Goal: Task Accomplishment & Management: Complete application form

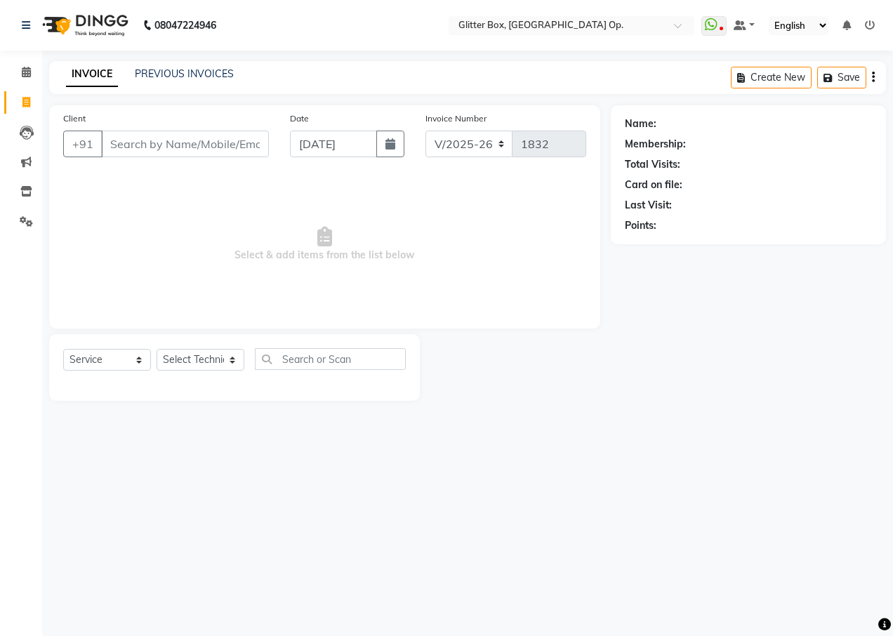
select select "5563"
select select "service"
click at [72, 69] on link "INVOICE" at bounding box center [92, 74] width 52 height 25
click at [171, 70] on link "PREVIOUS INVOICES" at bounding box center [184, 73] width 99 height 13
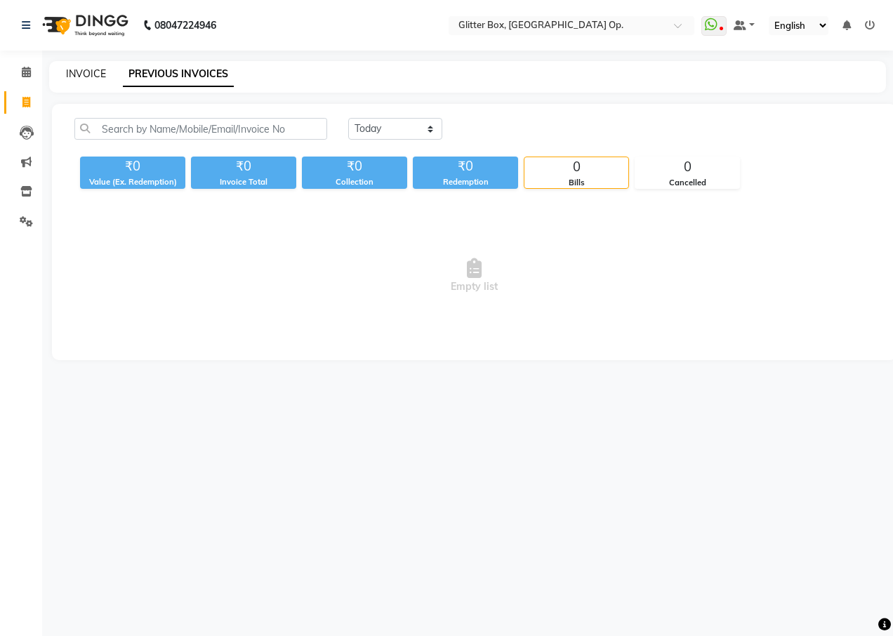
click at [93, 74] on link "INVOICE" at bounding box center [86, 73] width 40 height 13
select select "service"
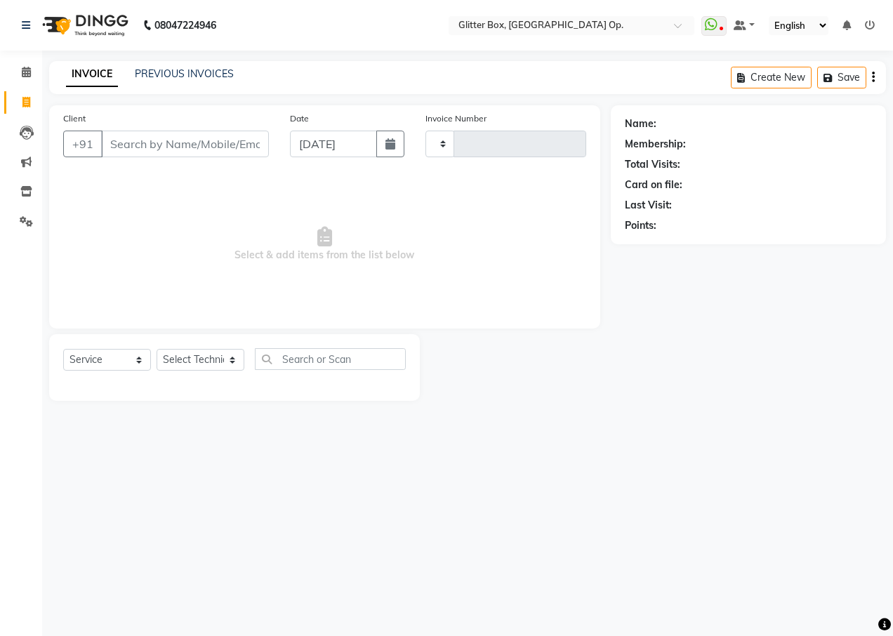
type input "1832"
select select "5563"
click at [202, 151] on input "Client" at bounding box center [185, 144] width 168 height 27
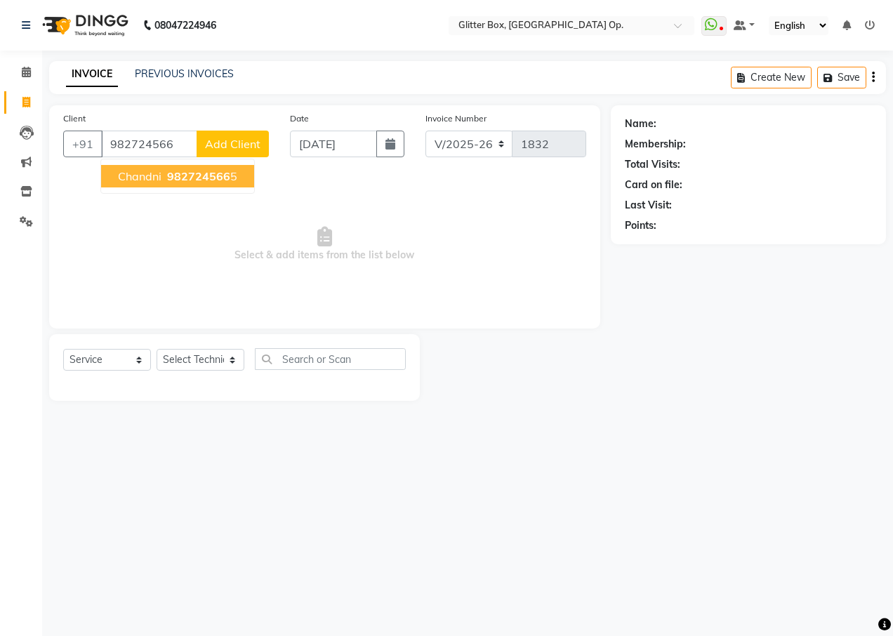
click at [203, 171] on span "982724566" at bounding box center [198, 176] width 63 height 14
type input "9827245665"
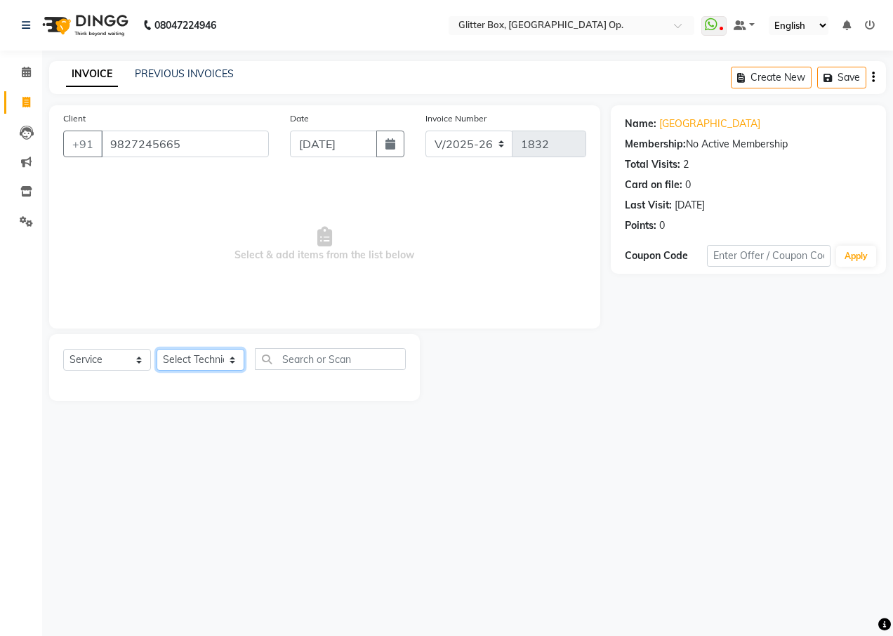
click at [202, 359] on select "Select Technician [PERSON_NAME] [PERSON_NAME] [PERSON_NAME] [PERSON_NAME] [PERS…" at bounding box center [201, 360] width 88 height 22
click at [157, 349] on select "Select Technician [PERSON_NAME] [PERSON_NAME] [PERSON_NAME] [PERSON_NAME] [PERS…" at bounding box center [201, 360] width 88 height 22
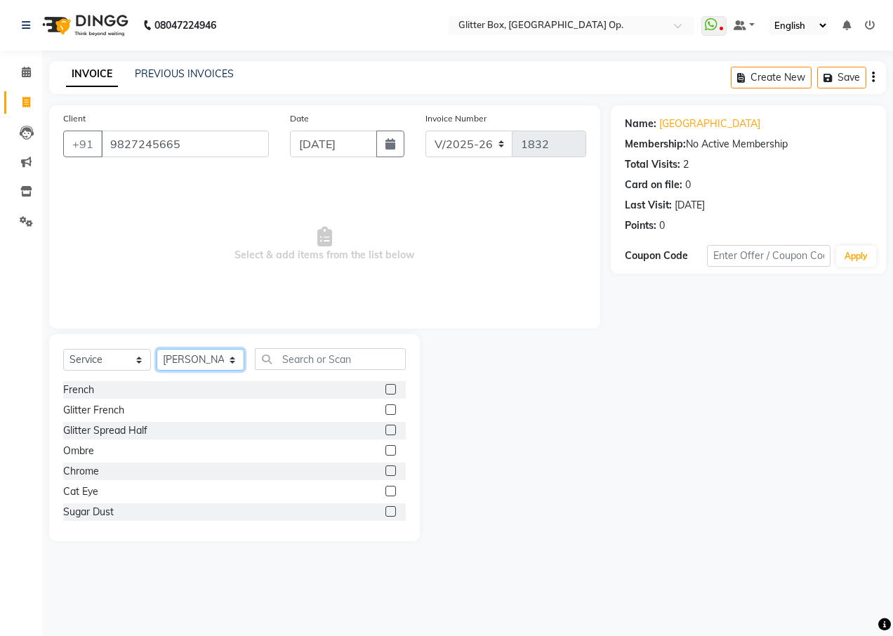
click at [193, 362] on select "Select Technician [PERSON_NAME] [PERSON_NAME] [PERSON_NAME] [PERSON_NAME] [PERS…" at bounding box center [201, 360] width 88 height 22
select select "38313"
click at [157, 349] on select "Select Technician [PERSON_NAME] [PERSON_NAME] [PERSON_NAME] [PERSON_NAME] [PERS…" at bounding box center [201, 360] width 88 height 22
drag, startPoint x: 301, startPoint y: 357, endPoint x: 272, endPoint y: 355, distance: 28.8
click at [300, 360] on input "text" at bounding box center [330, 359] width 151 height 22
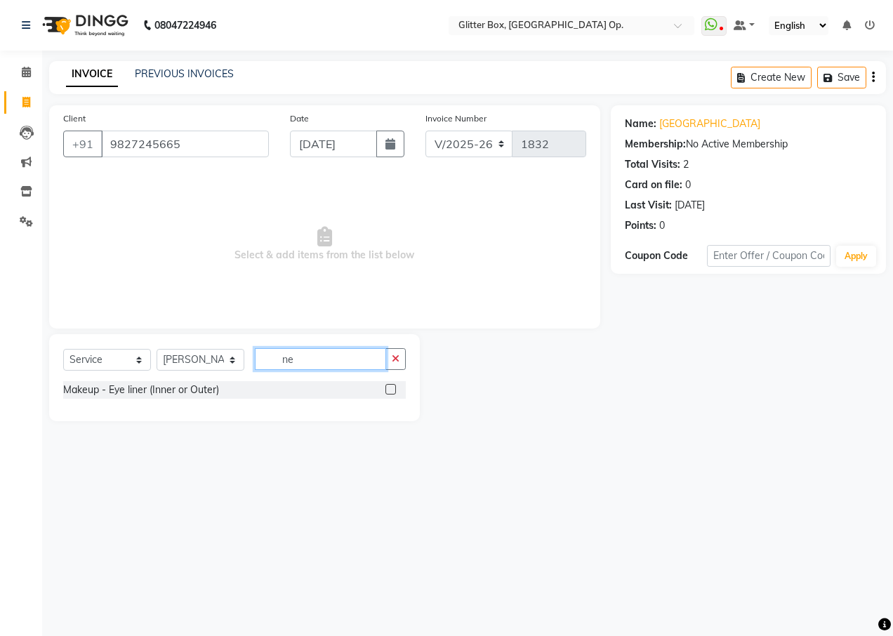
type input "n"
type input "mass"
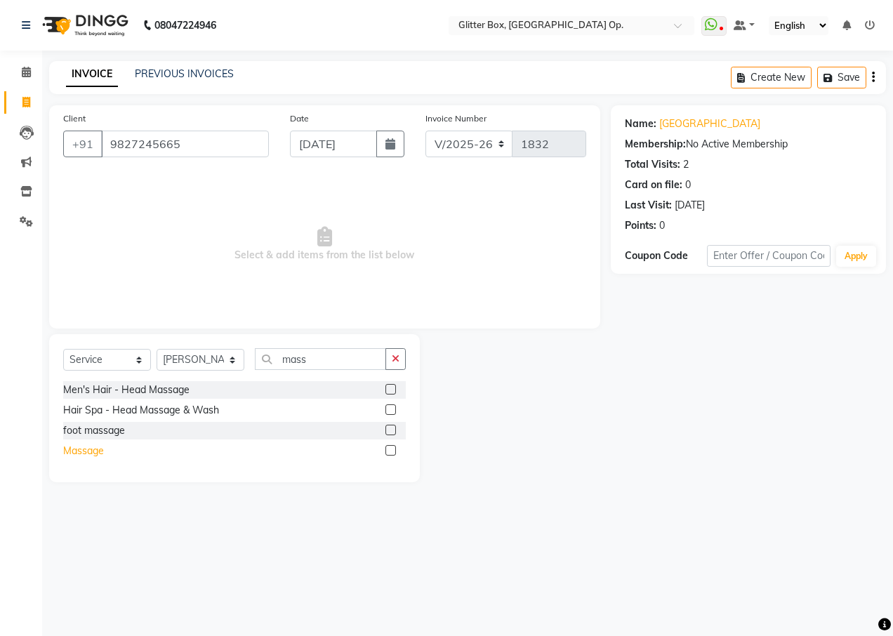
click at [93, 453] on div "Massage" at bounding box center [83, 451] width 41 height 15
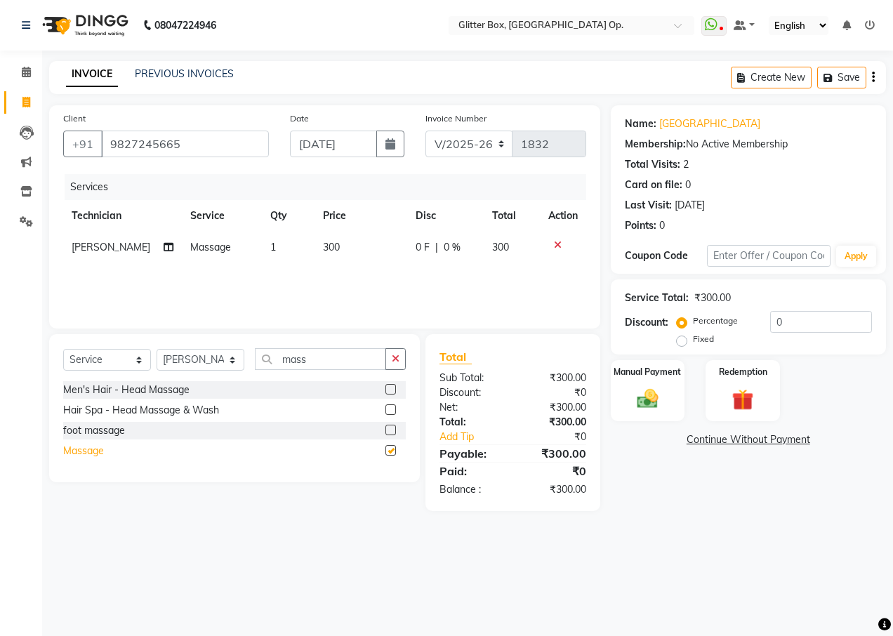
checkbox input "false"
click at [626, 393] on div "Manual Payment" at bounding box center [648, 391] width 77 height 64
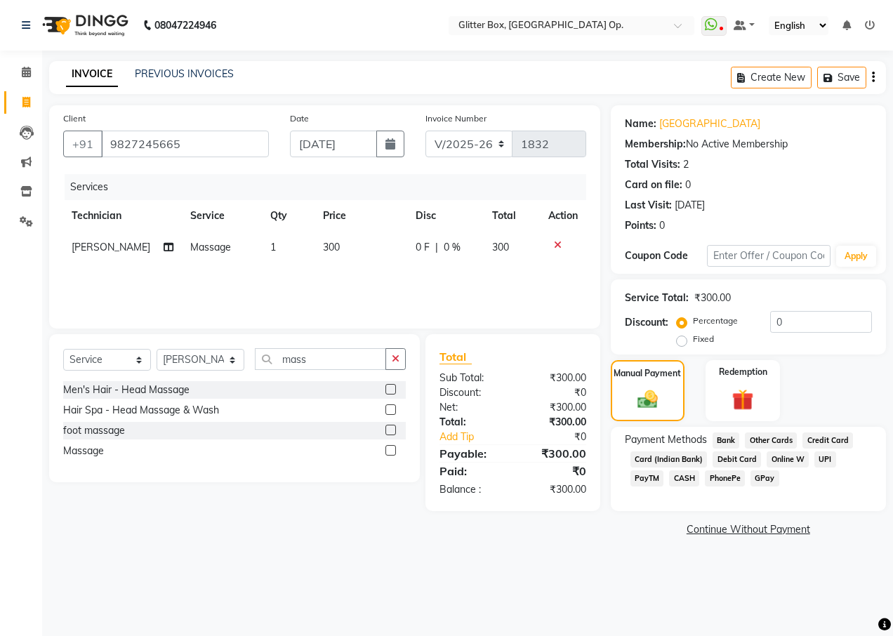
click at [669, 478] on span "CASH" at bounding box center [684, 478] width 30 height 16
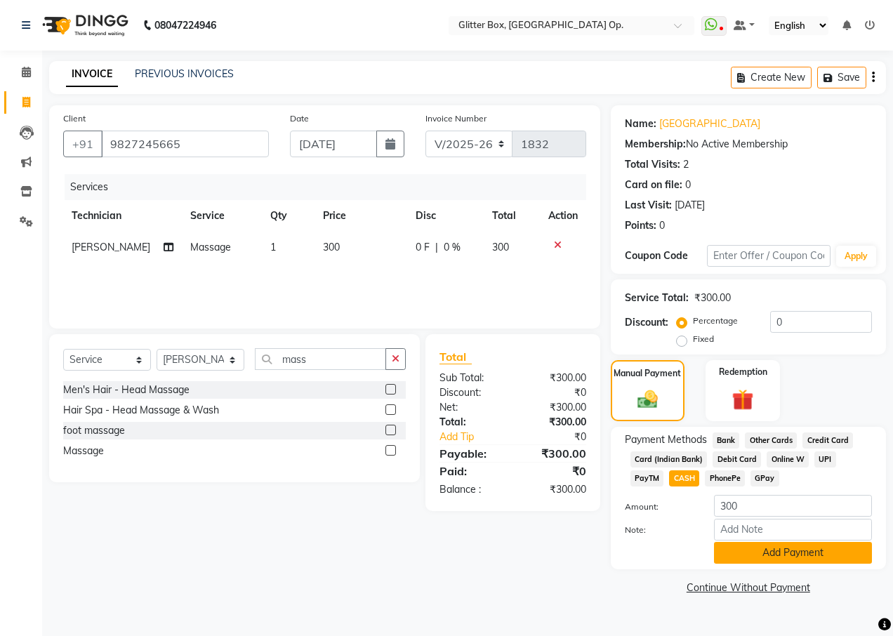
click at [761, 551] on button "Add Payment" at bounding box center [793, 553] width 158 height 22
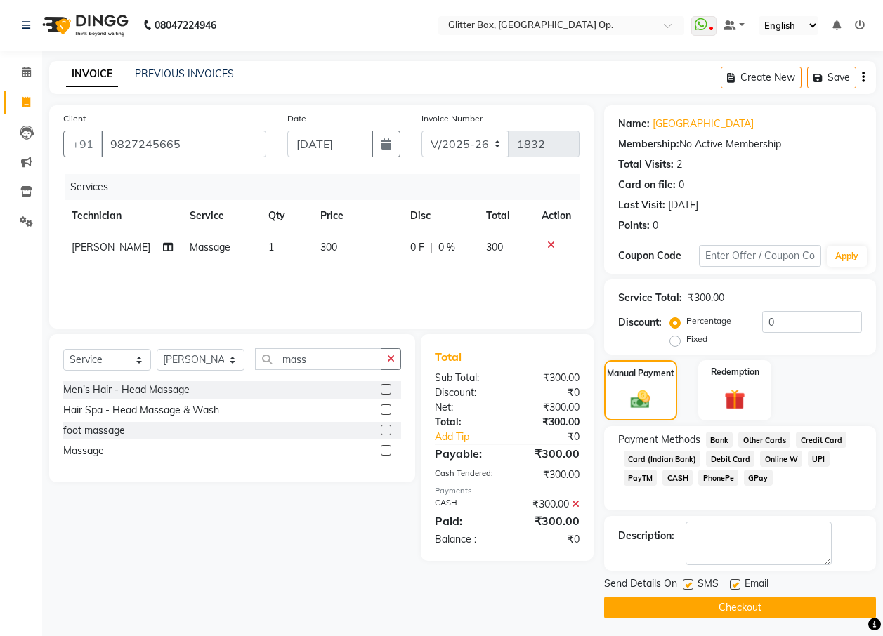
drag, startPoint x: 712, startPoint y: 603, endPoint x: 689, endPoint y: 584, distance: 29.5
click at [712, 602] on button "Checkout" at bounding box center [740, 608] width 272 height 22
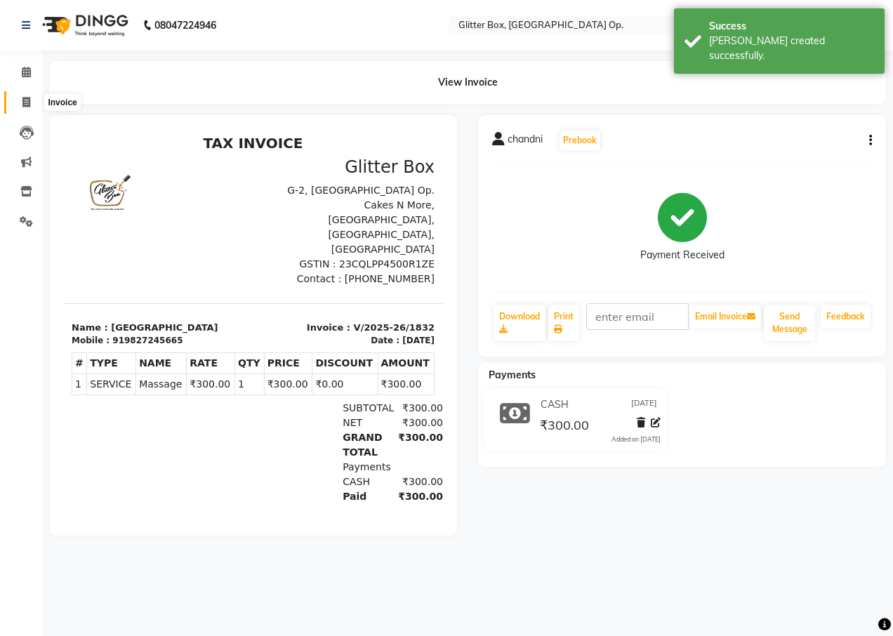
click at [22, 105] on span at bounding box center [26, 103] width 25 height 16
select select "service"
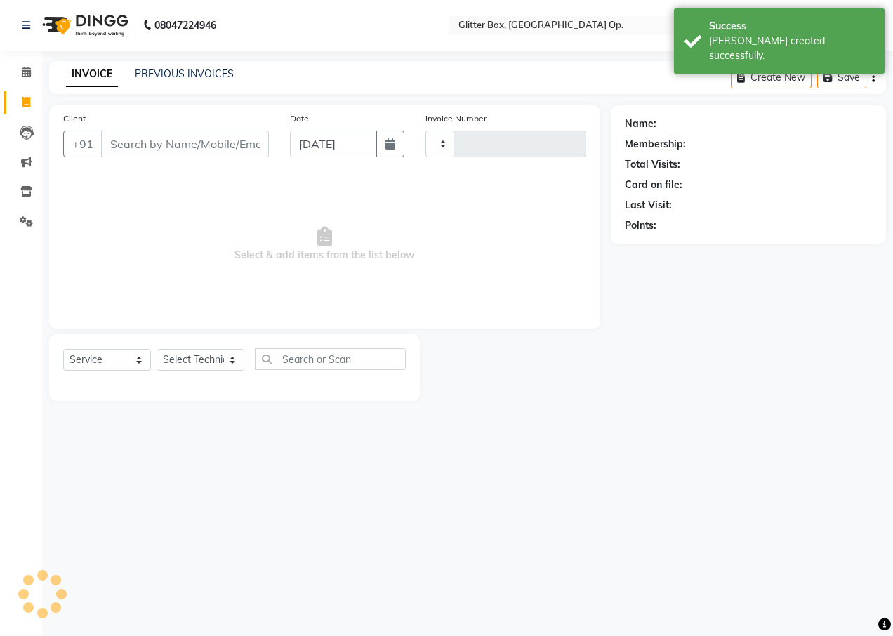
type input "1833"
select select "5563"
drag, startPoint x: 196, startPoint y: 150, endPoint x: 192, endPoint y: 156, distance: 7.6
click at [196, 150] on input "Client" at bounding box center [185, 144] width 168 height 27
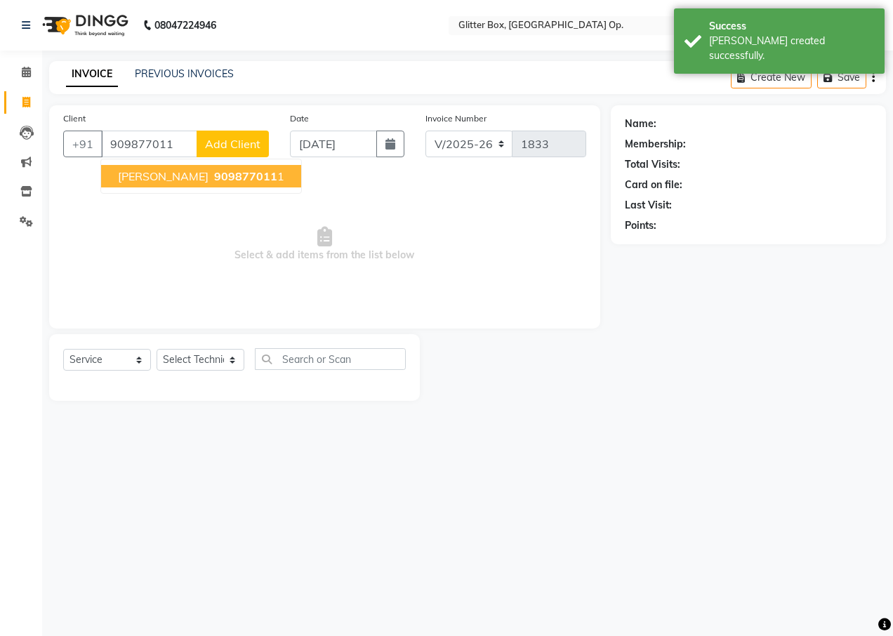
click at [251, 175] on span "909877011" at bounding box center [245, 176] width 63 height 14
type input "9098770111"
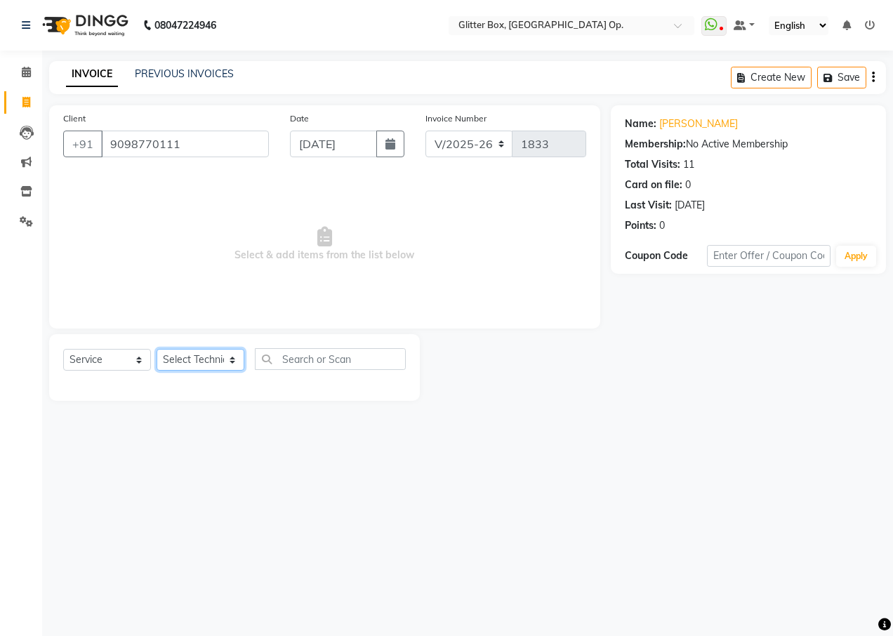
click at [162, 362] on select "Select Technician [PERSON_NAME] [PERSON_NAME] [PERSON_NAME] [PERSON_NAME] [PERS…" at bounding box center [201, 360] width 88 height 22
select select "71114"
click at [157, 349] on select "Select Technician [PERSON_NAME] [PERSON_NAME] [PERSON_NAME] [PERSON_NAME] [PERS…" at bounding box center [201, 360] width 88 height 22
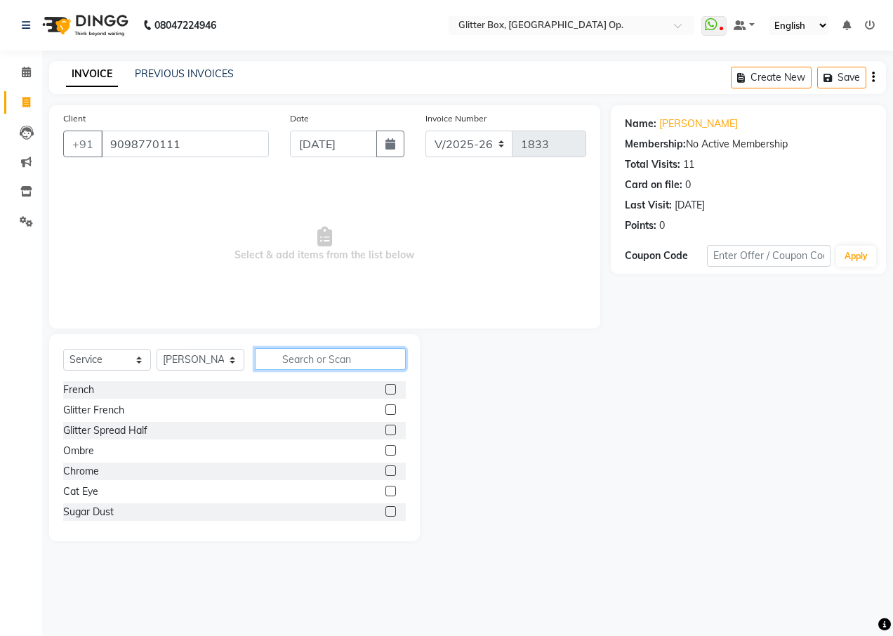
click at [314, 360] on input "text" at bounding box center [330, 359] width 151 height 22
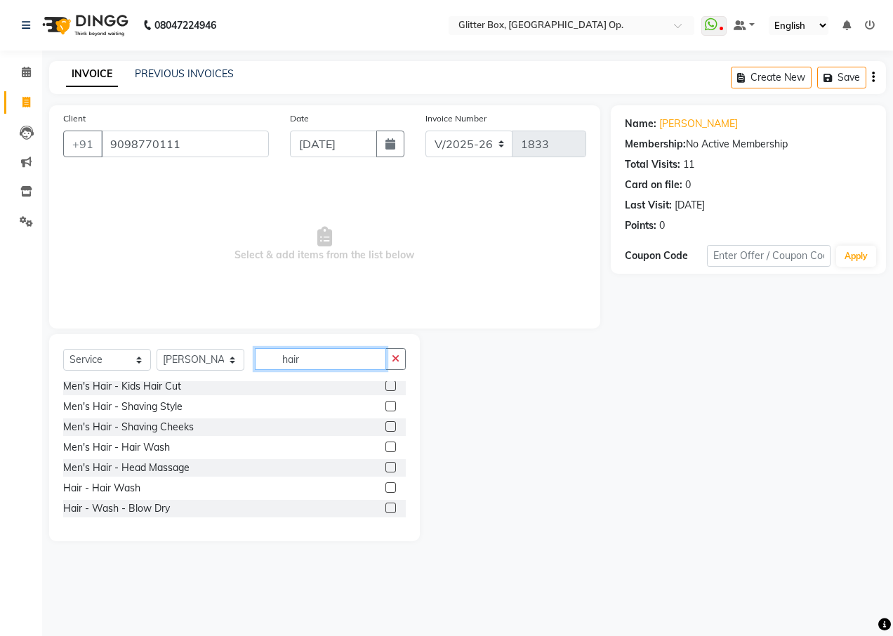
scroll to position [56, 0]
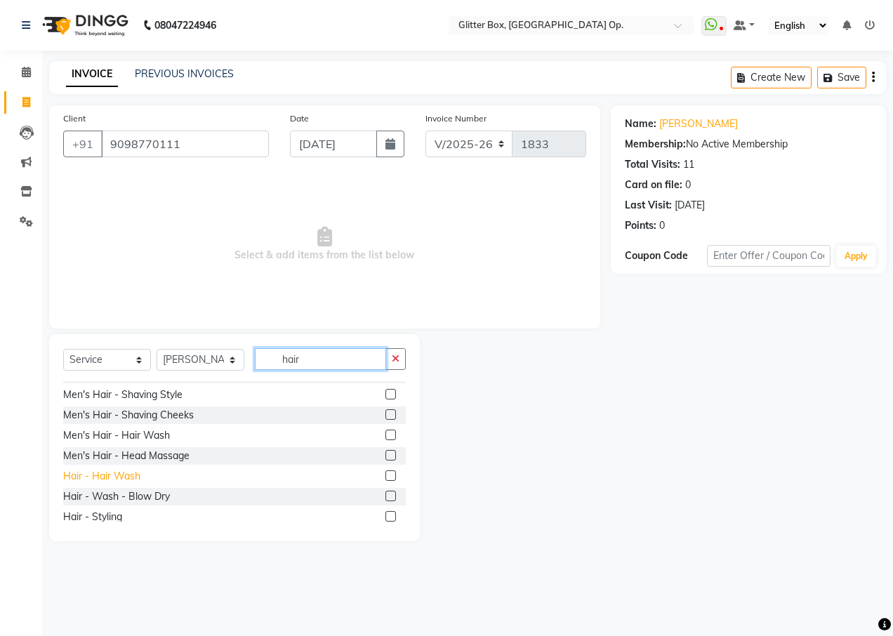
type input "hair"
click at [96, 473] on div "Hair - Hair Wash" at bounding box center [101, 476] width 77 height 15
checkbox input "false"
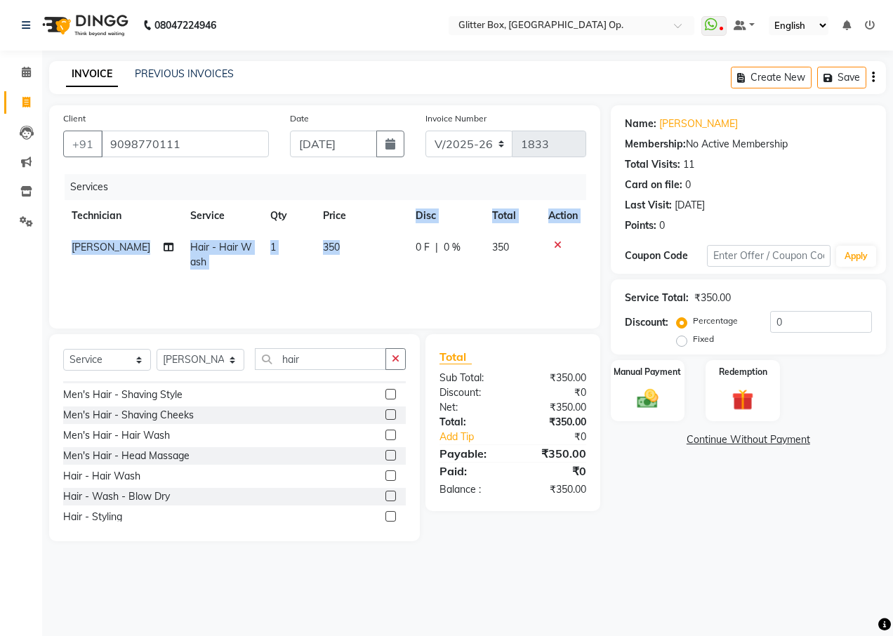
drag, startPoint x: 355, startPoint y: 232, endPoint x: 350, endPoint y: 240, distance: 9.8
click at [353, 235] on table "Technician Service Qty Price Disc Total Action [PERSON_NAME] Hair - Hair Wash 1…" at bounding box center [324, 239] width 523 height 78
drag, startPoint x: 350, startPoint y: 240, endPoint x: 343, endPoint y: 249, distance: 11.1
click at [343, 251] on td "350" at bounding box center [361, 255] width 93 height 46
select select "71114"
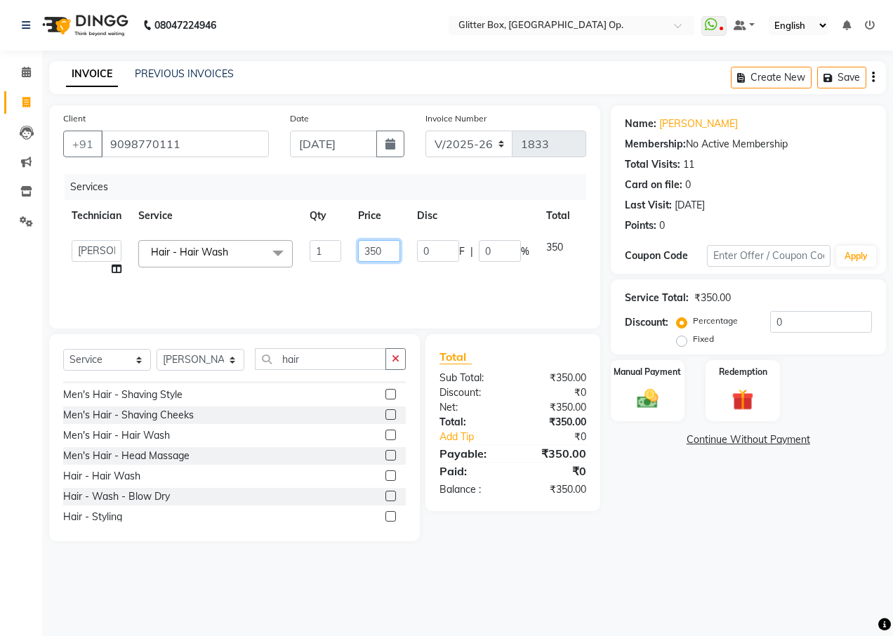
click at [370, 242] on input "350" at bounding box center [379, 251] width 42 height 22
type input "250"
click at [426, 282] on div "Services Technician Service Qty Price Disc Total Action [PERSON_NAME] [PERSON_N…" at bounding box center [324, 244] width 523 height 140
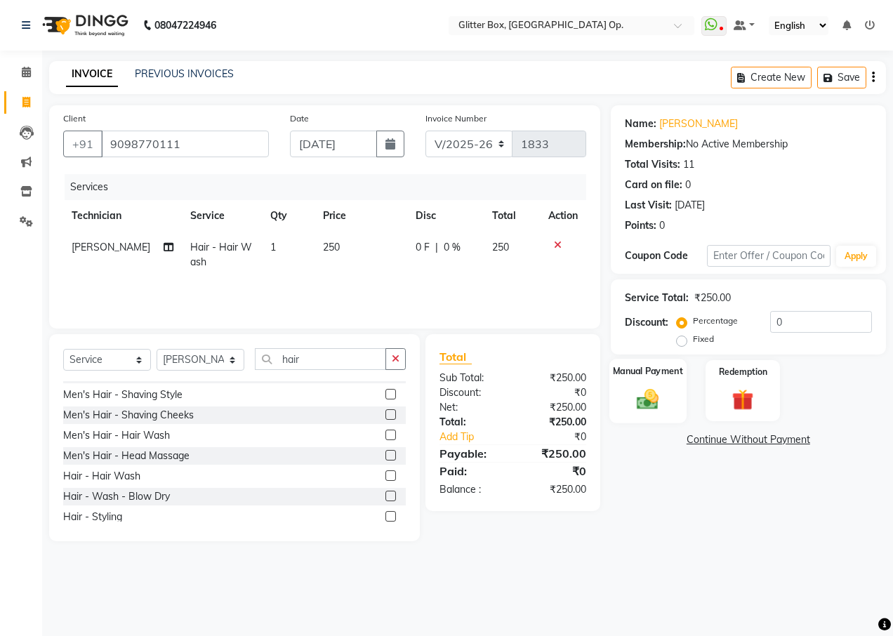
click at [628, 413] on div "Manual Payment" at bounding box center [648, 391] width 77 height 64
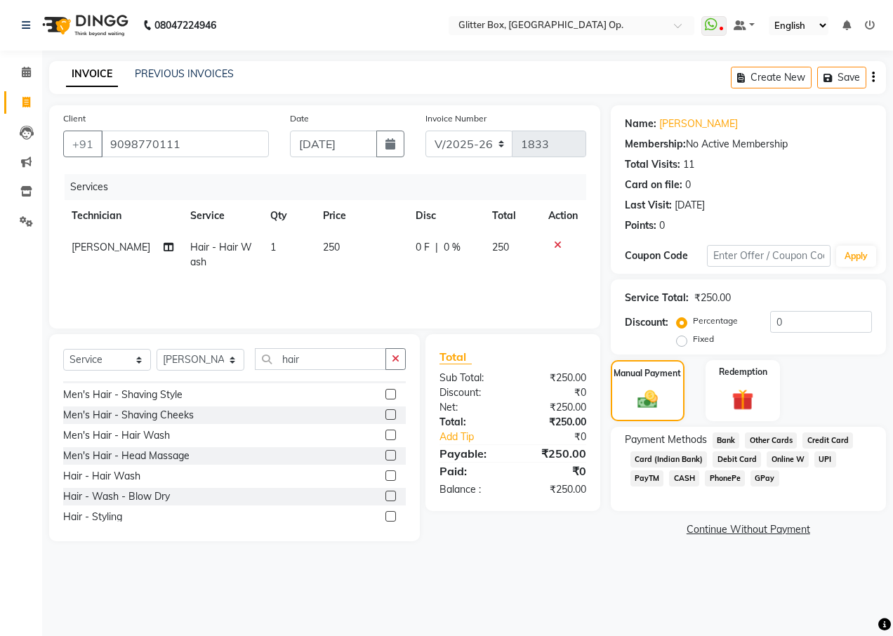
click at [824, 456] on span "UPI" at bounding box center [826, 460] width 22 height 16
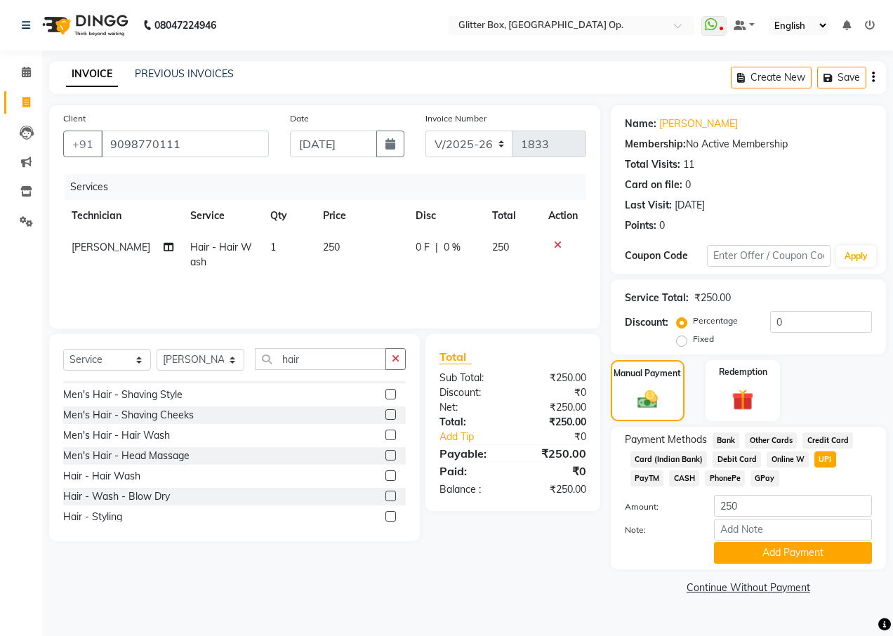
drag, startPoint x: 786, startPoint y: 553, endPoint x: 748, endPoint y: 595, distance: 57.7
click at [785, 553] on button "Add Payment" at bounding box center [793, 553] width 158 height 22
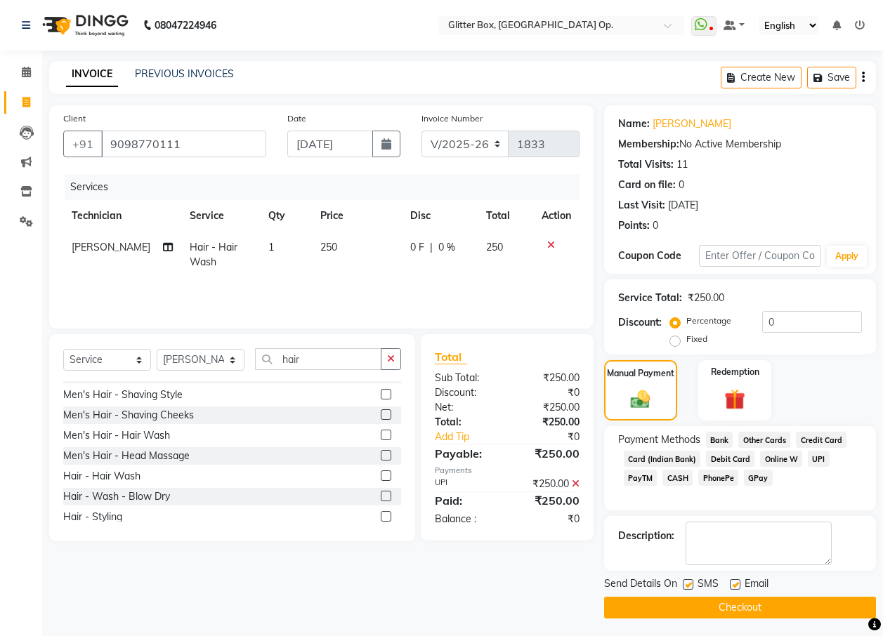
click at [741, 600] on button "Checkout" at bounding box center [740, 608] width 272 height 22
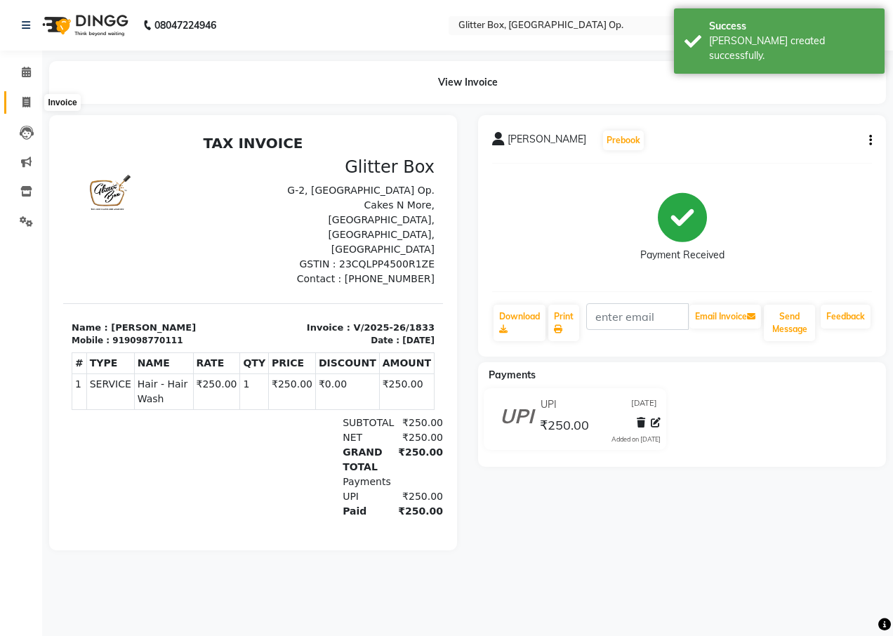
click at [32, 105] on span at bounding box center [26, 103] width 25 height 16
select select "service"
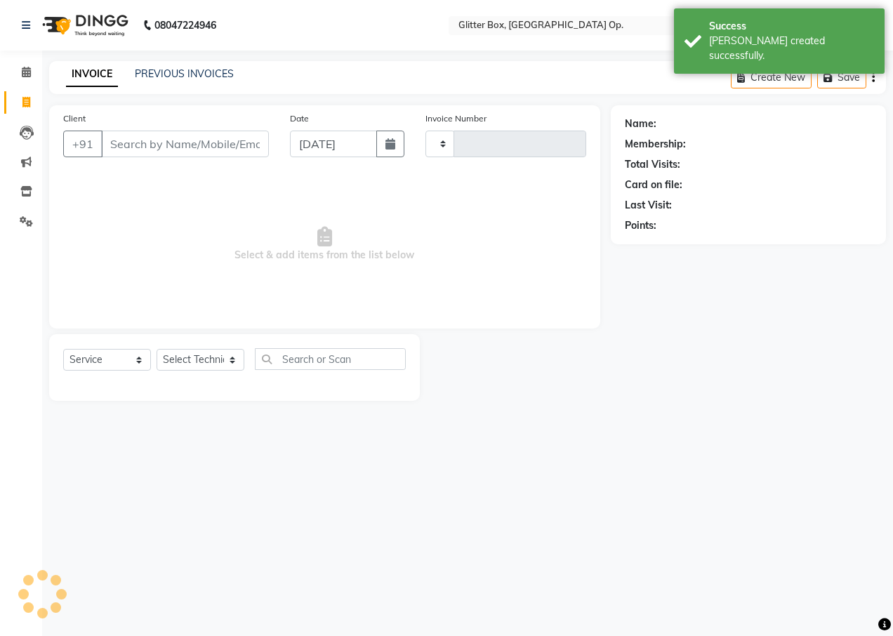
type input "1834"
select select "5563"
click at [117, 145] on input "Client" at bounding box center [185, 144] width 168 height 27
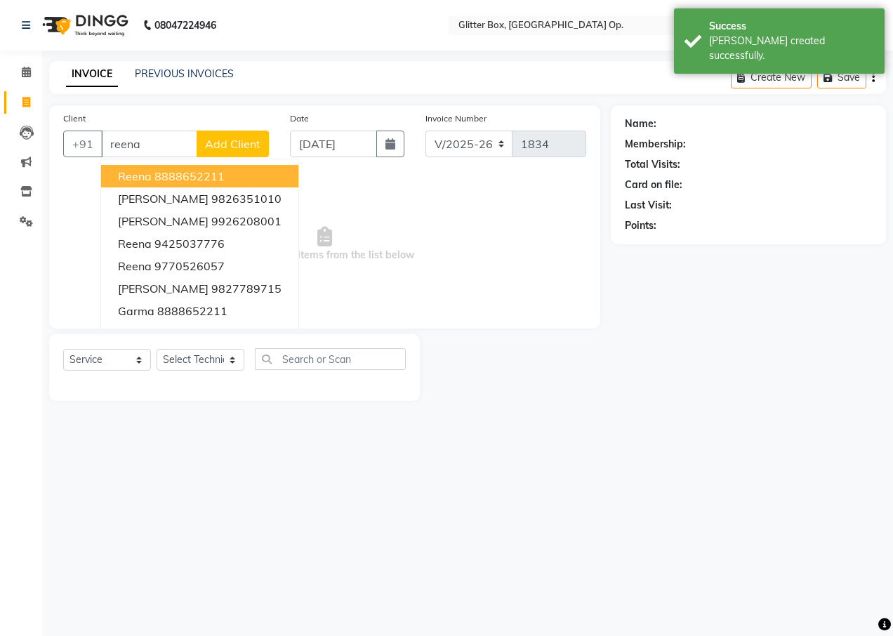
click at [204, 171] on ngb-highlight "8888652211" at bounding box center [189, 176] width 70 height 14
type input "8888652211"
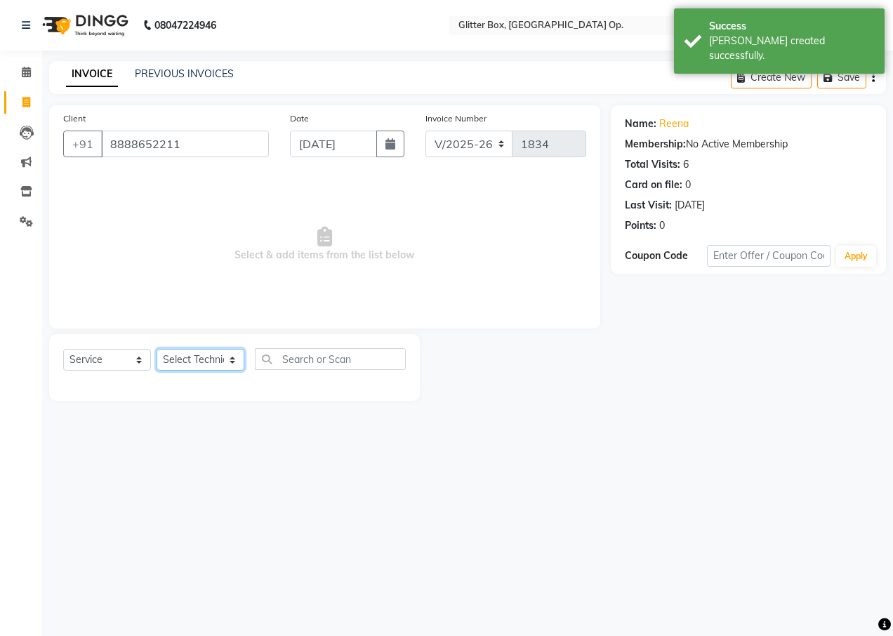
click at [182, 359] on select "Select Technician [PERSON_NAME] [PERSON_NAME] [PERSON_NAME] [PERSON_NAME] [PERS…" at bounding box center [201, 360] width 88 height 22
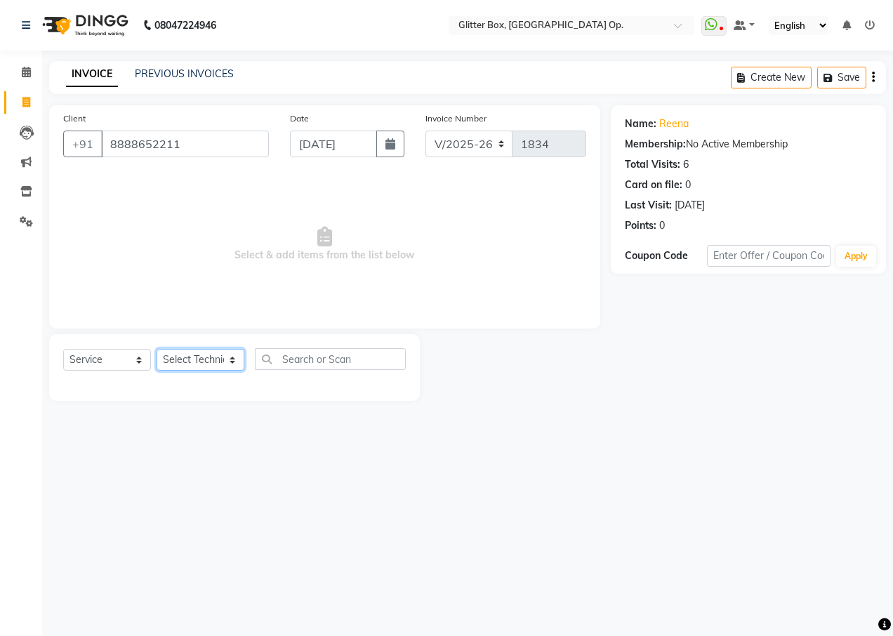
select select "71114"
click at [157, 349] on select "Select Technician [PERSON_NAME] [PERSON_NAME] [PERSON_NAME] [PERSON_NAME] [PERS…" at bounding box center [201, 360] width 88 height 22
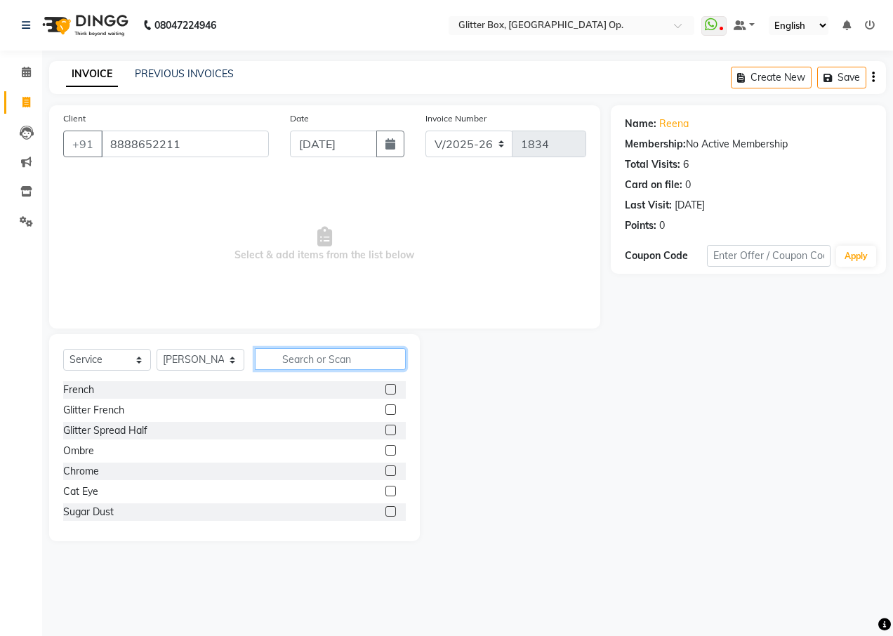
click at [296, 353] on input "text" at bounding box center [330, 359] width 151 height 22
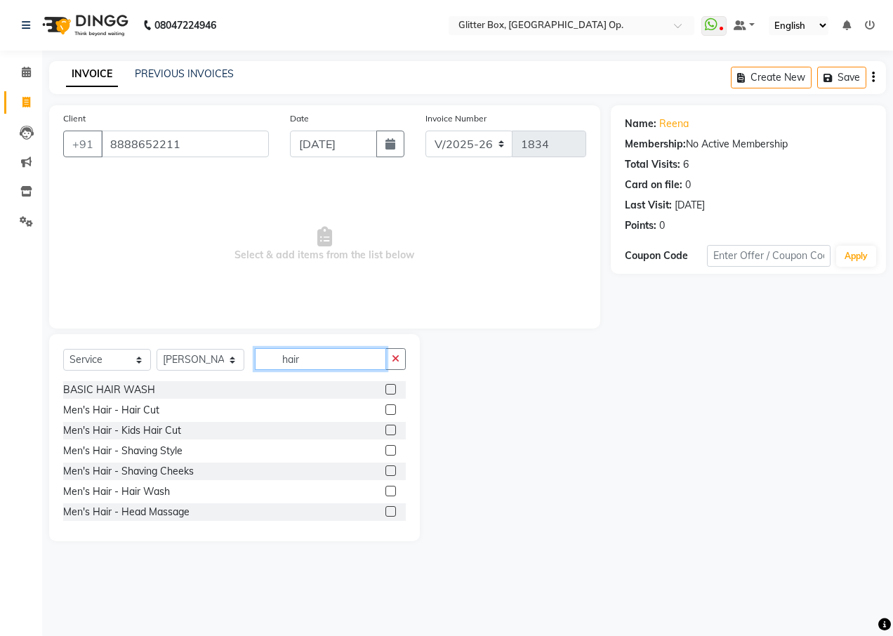
type input "hair"
click at [394, 508] on div at bounding box center [396, 512] width 20 height 18
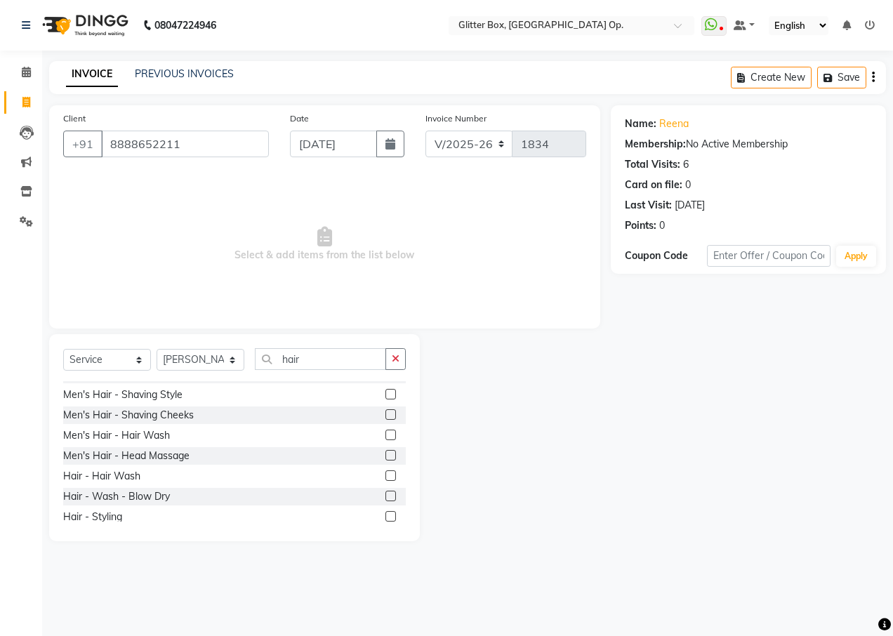
scroll to position [84, 0]
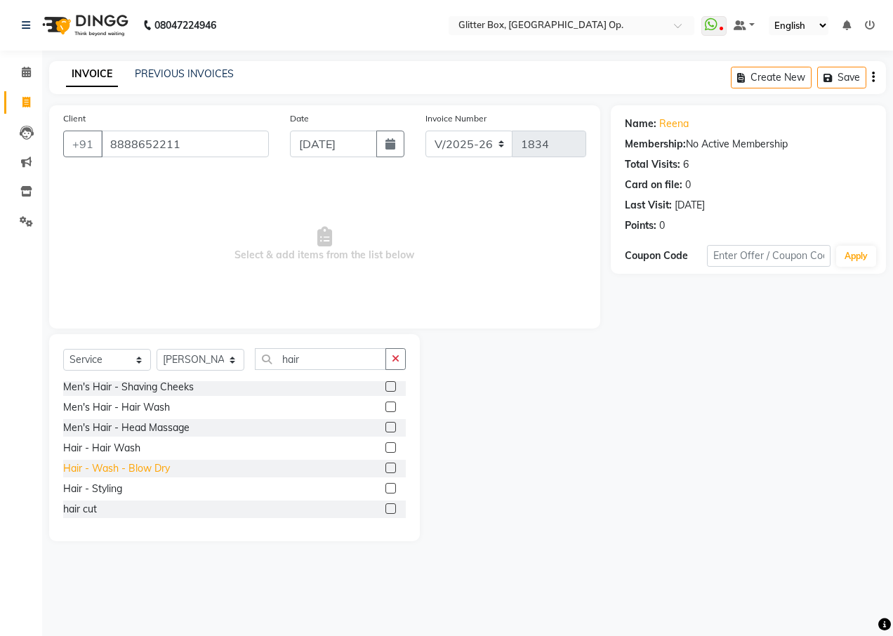
click at [140, 464] on div "Hair - Wash - Blow Dry" at bounding box center [116, 468] width 107 height 15
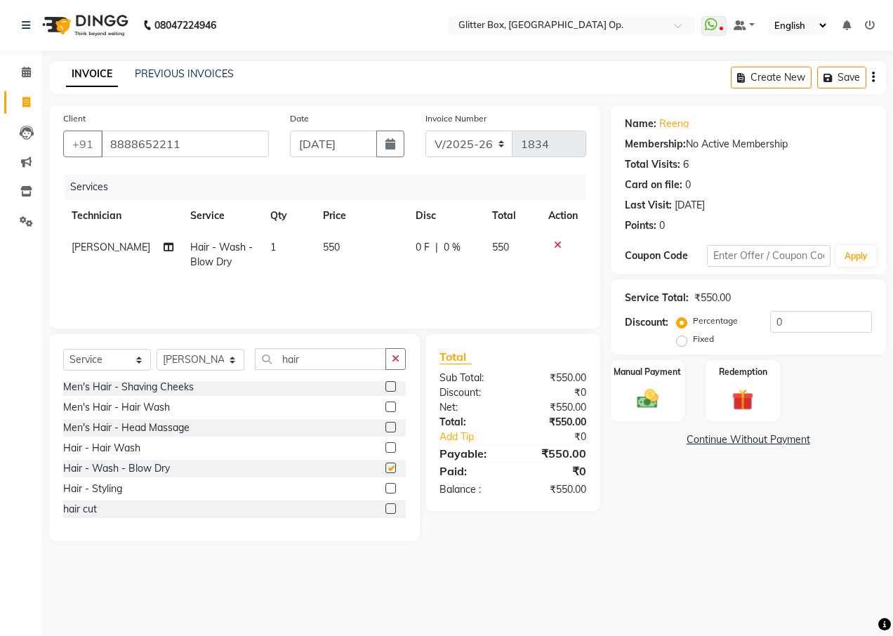
checkbox input "false"
drag, startPoint x: 329, startPoint y: 258, endPoint x: 414, endPoint y: 241, distance: 86.6
click at [330, 257] on td "550" at bounding box center [361, 255] width 93 height 46
select select "71114"
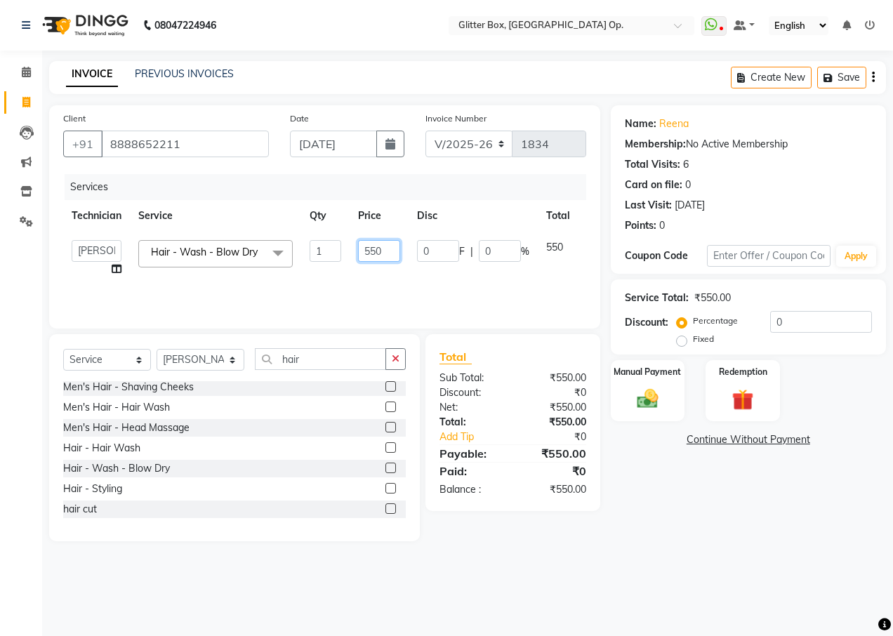
click at [386, 256] on input "550" at bounding box center [379, 251] width 42 height 22
type input "500"
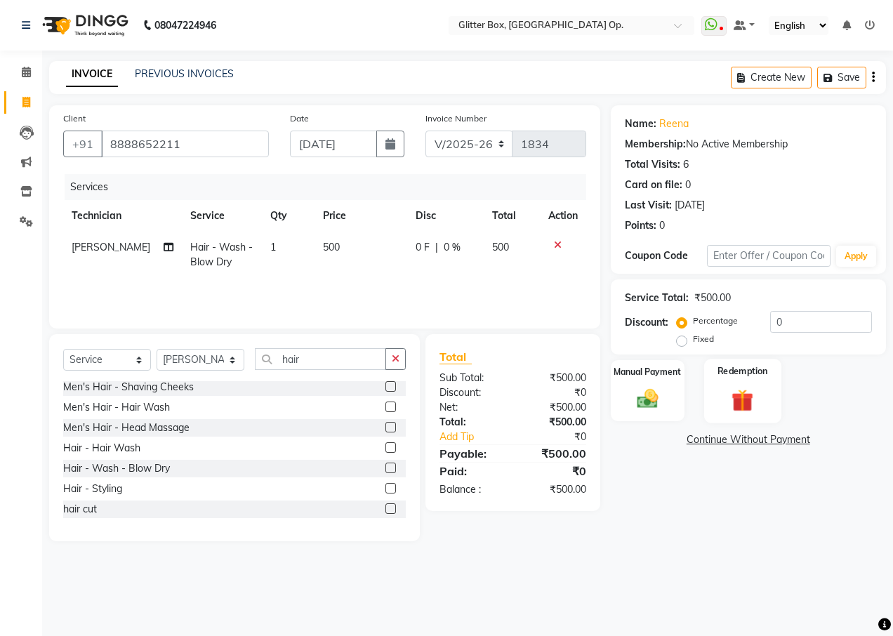
drag, startPoint x: 396, startPoint y: 287, endPoint x: 714, endPoint y: 396, distance: 336.4
click at [409, 291] on div "Services Technician Service Qty Price Disc Total Action [PERSON_NAME] Hair - Wa…" at bounding box center [324, 244] width 523 height 140
click at [688, 374] on div "Manual Payment Redemption" at bounding box center [748, 391] width 296 height 62
click at [654, 390] on img at bounding box center [648, 398] width 36 height 25
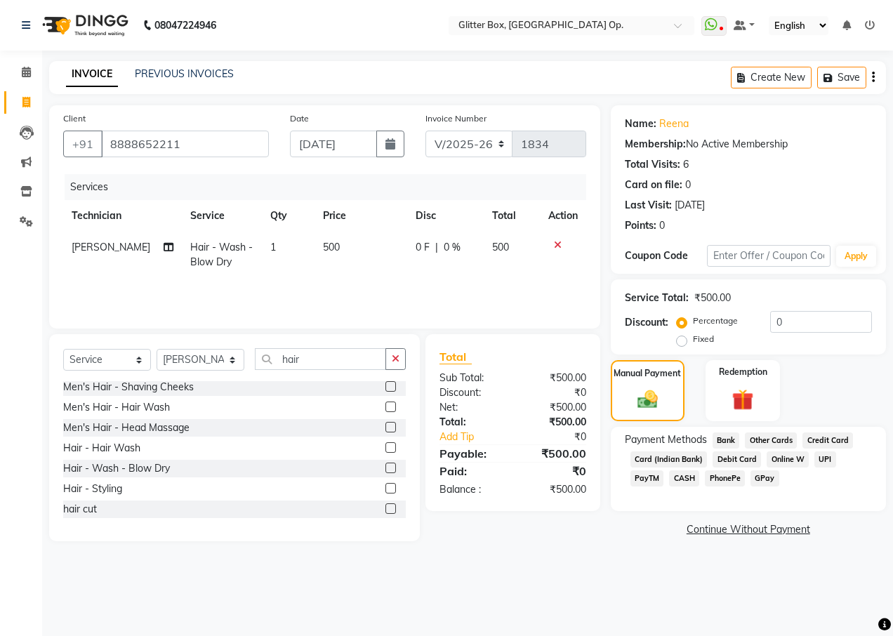
click at [669, 477] on span "CASH" at bounding box center [684, 478] width 30 height 16
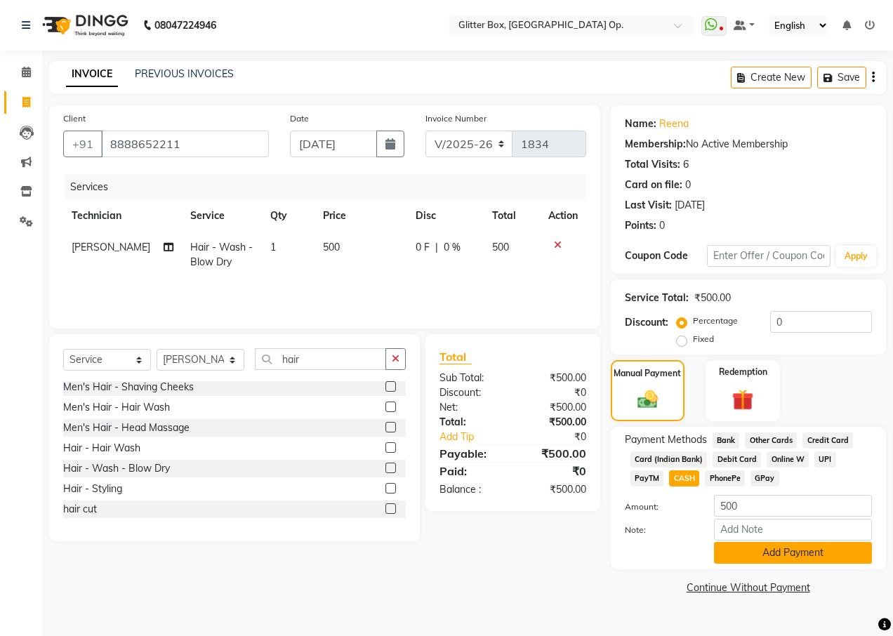
click at [744, 561] on button "Add Payment" at bounding box center [793, 553] width 158 height 22
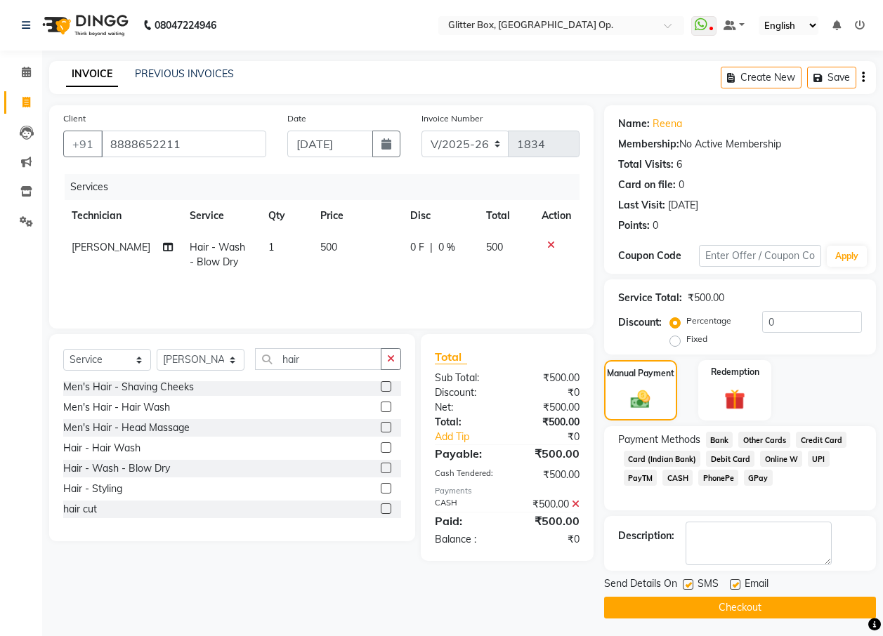
drag, startPoint x: 703, startPoint y: 604, endPoint x: 687, endPoint y: 580, distance: 28.8
click at [710, 600] on button "Checkout" at bounding box center [740, 608] width 272 height 22
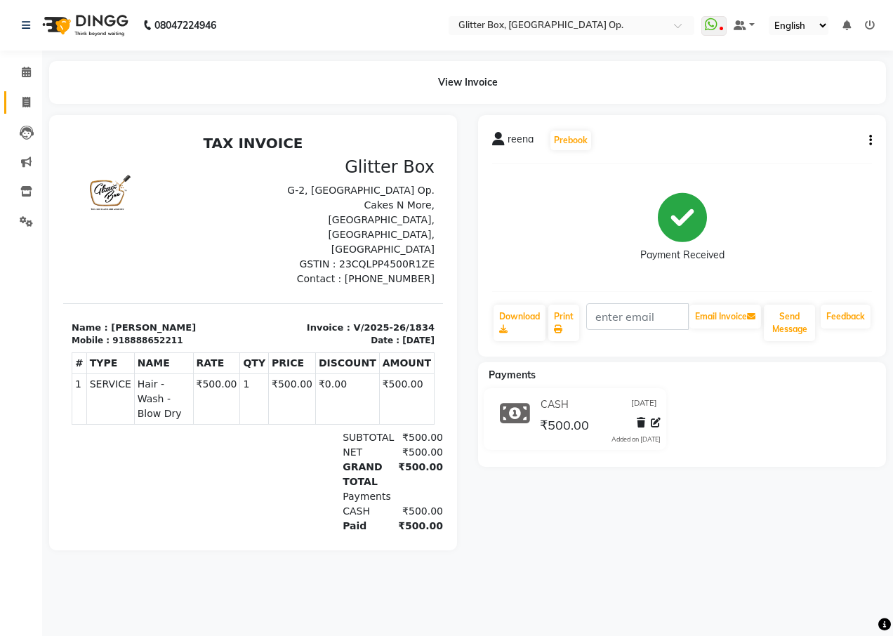
click at [31, 92] on link "Invoice" at bounding box center [21, 102] width 34 height 23
select select "service"
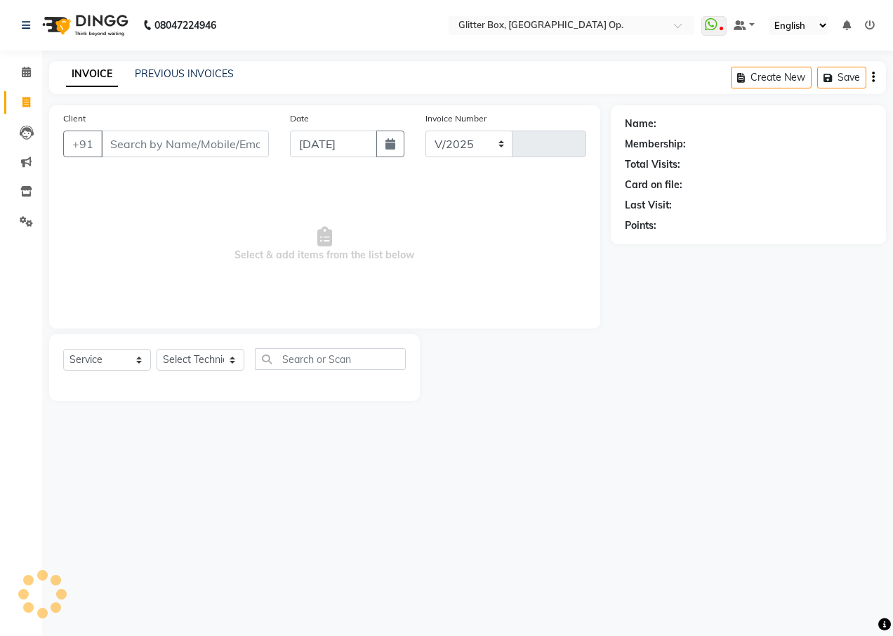
select select "5563"
type input "1835"
click at [129, 147] on input "Client" at bounding box center [185, 144] width 168 height 27
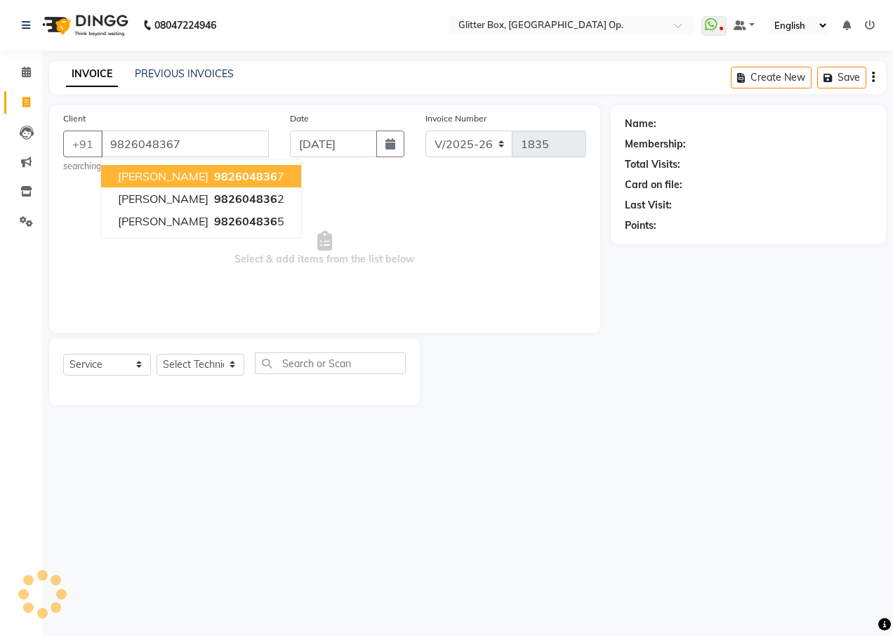
type input "9826048367"
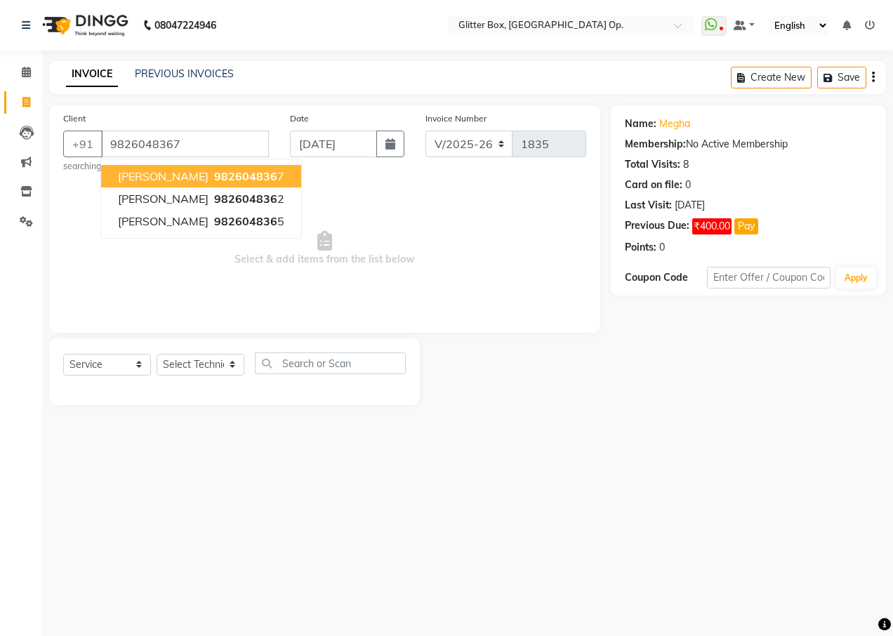
click at [214, 178] on span "982604836" at bounding box center [245, 176] width 63 height 14
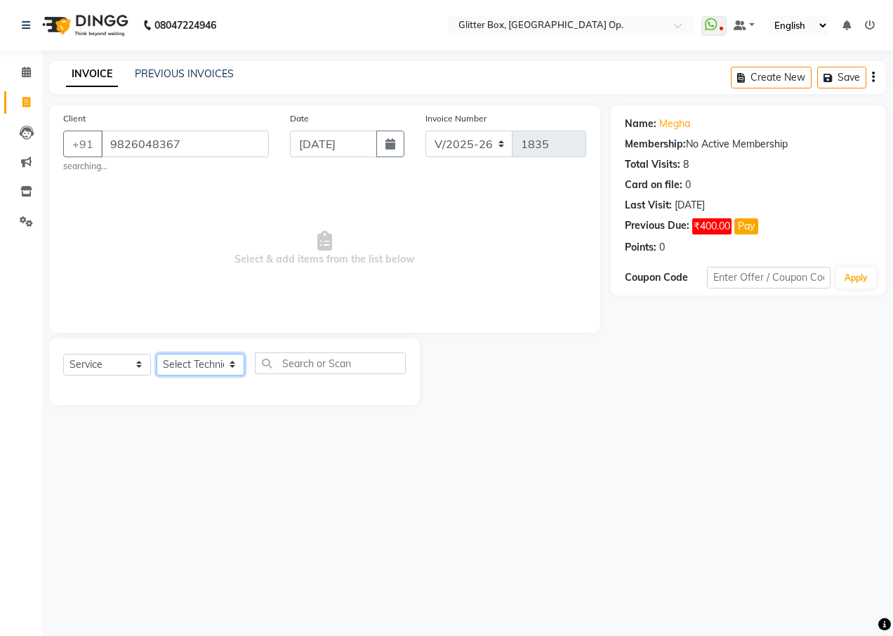
click at [211, 360] on select "Select Technician [PERSON_NAME] [PERSON_NAME] [PERSON_NAME] [PERSON_NAME] [PERS…" at bounding box center [201, 365] width 88 height 22
select select "50944"
click at [157, 354] on select "Select Technician [PERSON_NAME] [PERSON_NAME] [PERSON_NAME] [PERSON_NAME] [PERS…" at bounding box center [201, 365] width 88 height 22
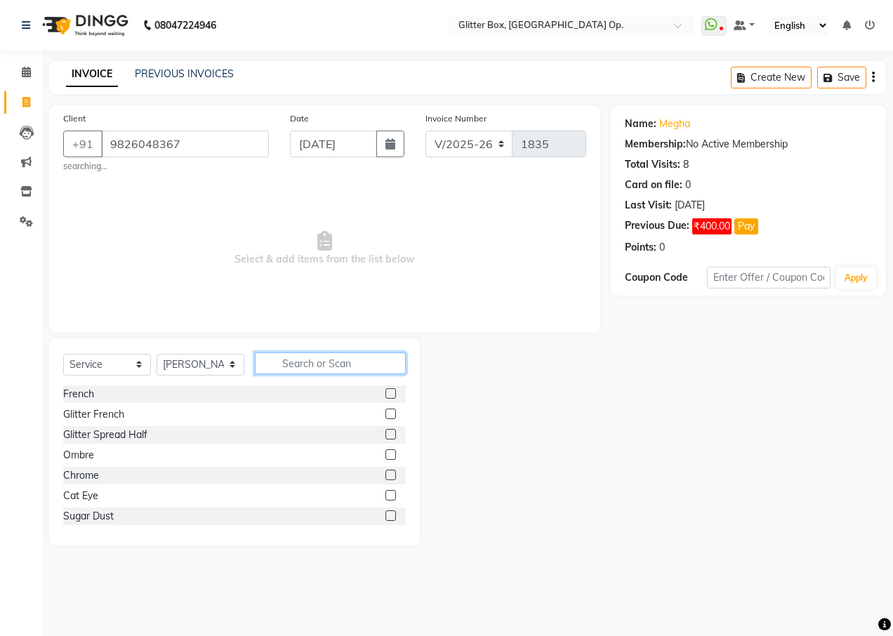
click at [297, 358] on input "text" at bounding box center [330, 364] width 151 height 22
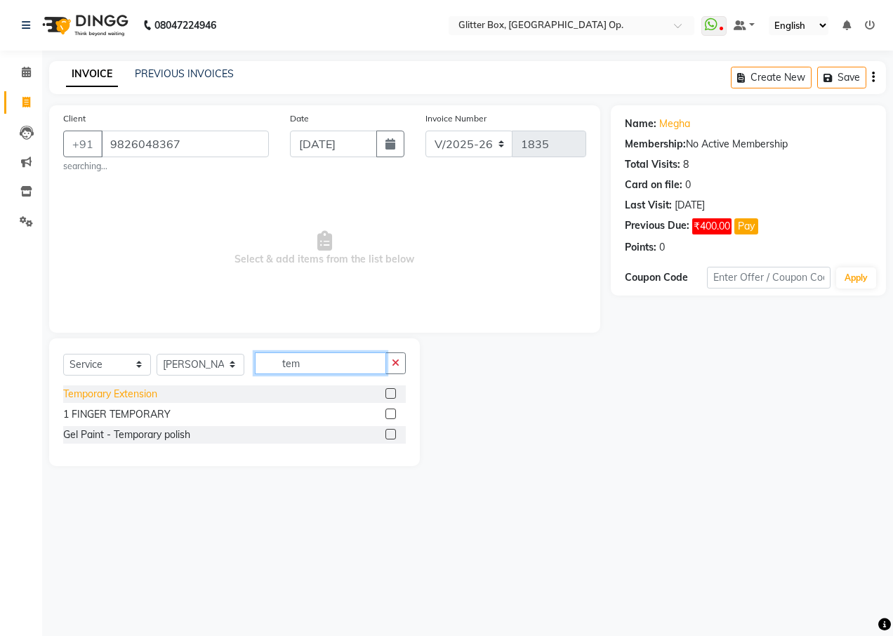
type input "tem"
click at [86, 397] on div "Temporary Extension" at bounding box center [110, 394] width 94 height 15
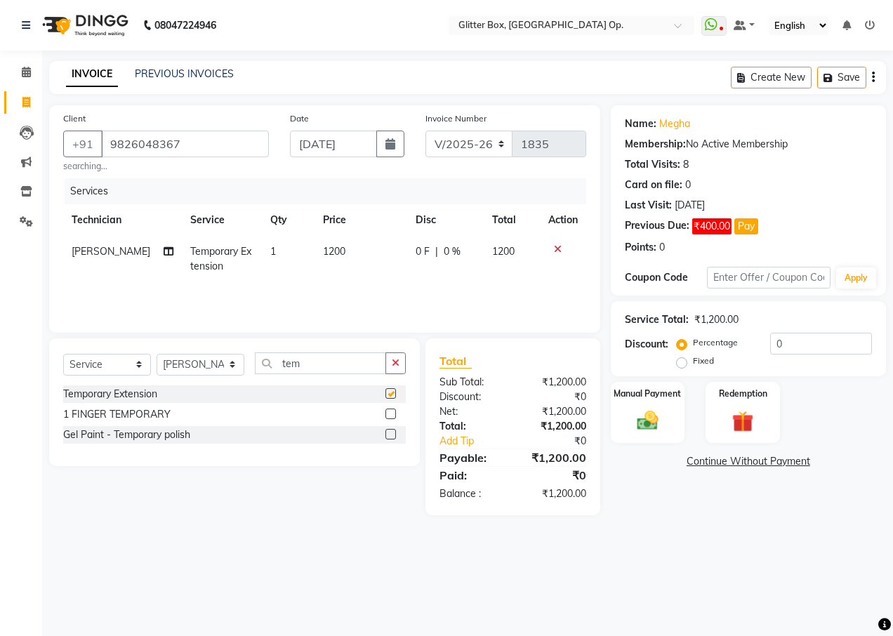
checkbox input "false"
click at [681, 429] on div "Manual Payment" at bounding box center [648, 413] width 77 height 64
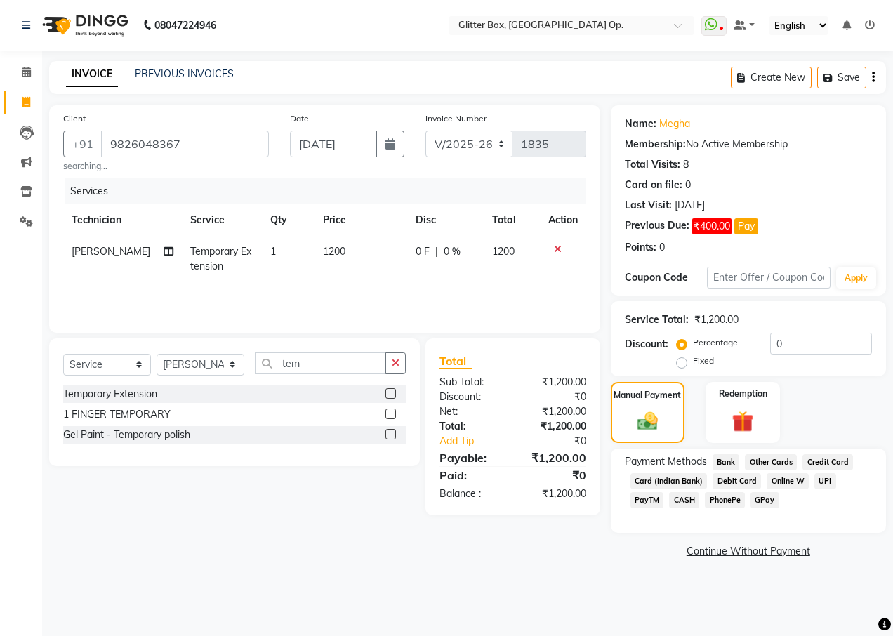
click at [669, 499] on span "CASH" at bounding box center [684, 500] width 30 height 16
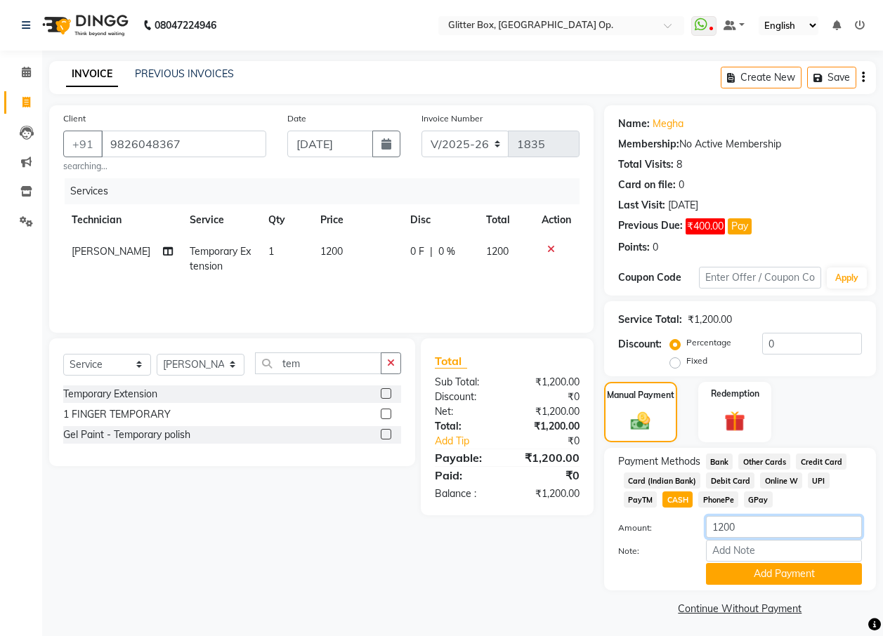
click at [744, 521] on input "1200" at bounding box center [784, 527] width 156 height 22
type input "1000"
click at [761, 567] on button "Add Payment" at bounding box center [784, 574] width 156 height 22
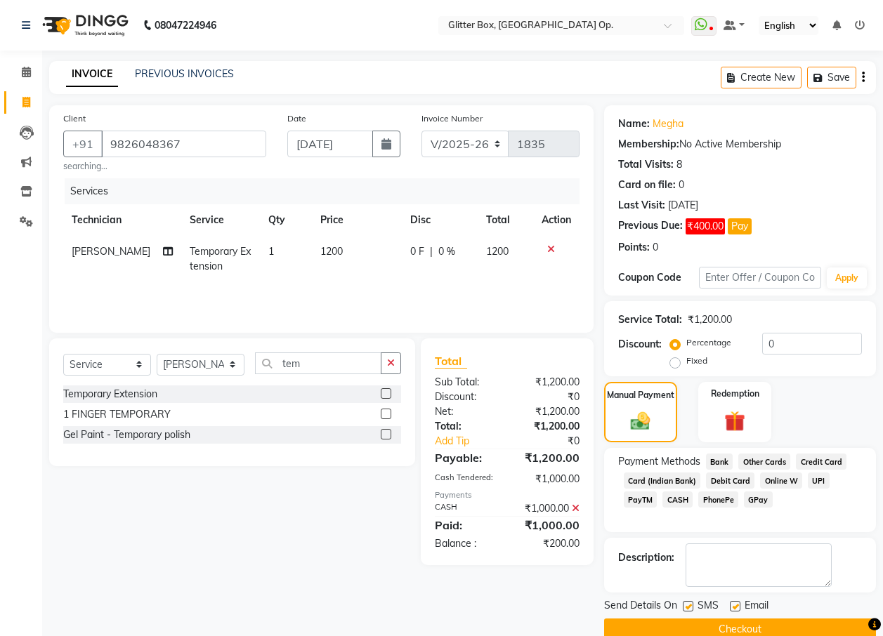
click at [814, 475] on span "UPI" at bounding box center [819, 481] width 22 height 16
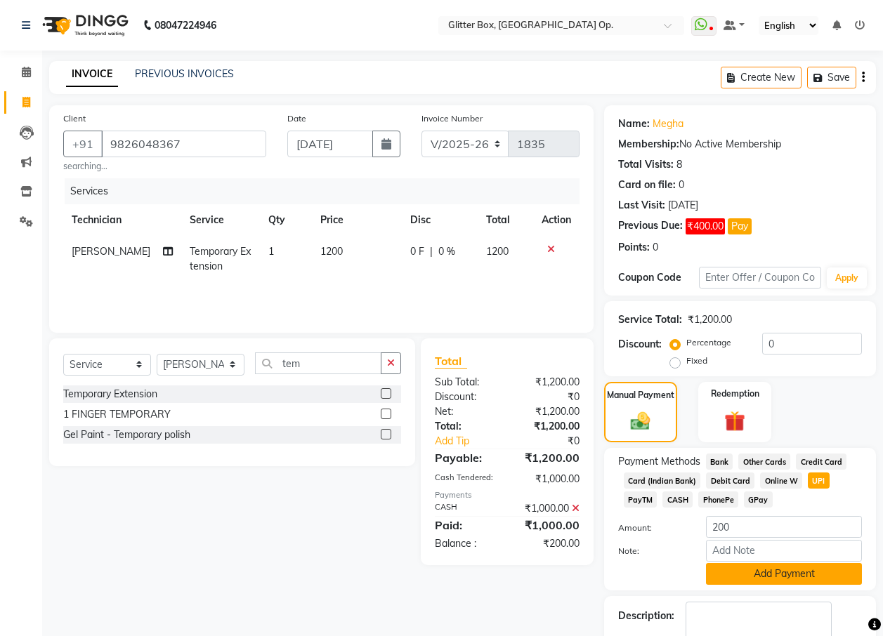
click at [746, 577] on button "Add Payment" at bounding box center [784, 574] width 156 height 22
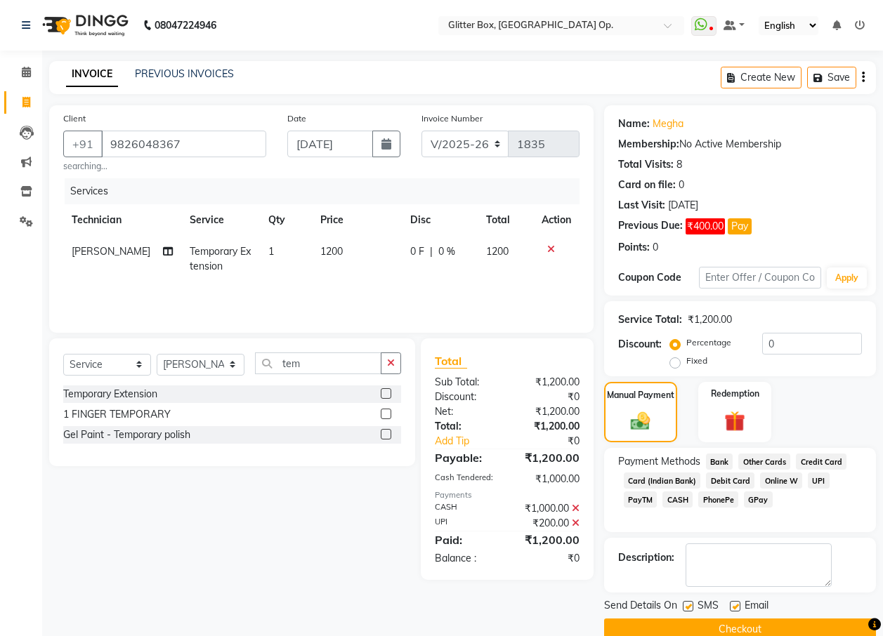
click at [713, 628] on button "Checkout" at bounding box center [740, 630] width 272 height 22
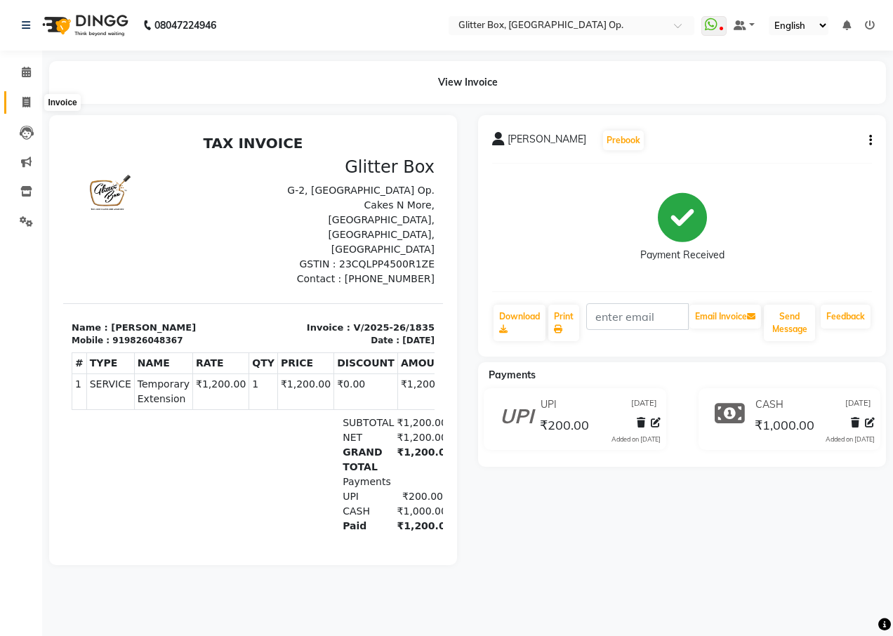
click at [24, 102] on icon at bounding box center [26, 102] width 8 height 11
select select "5563"
select select "service"
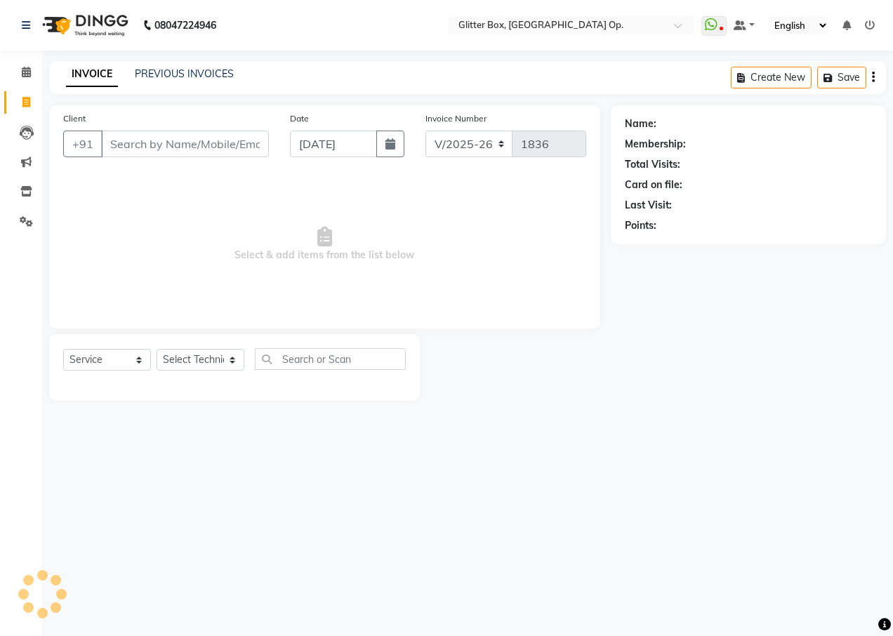
click at [138, 141] on input "Client" at bounding box center [185, 144] width 168 height 27
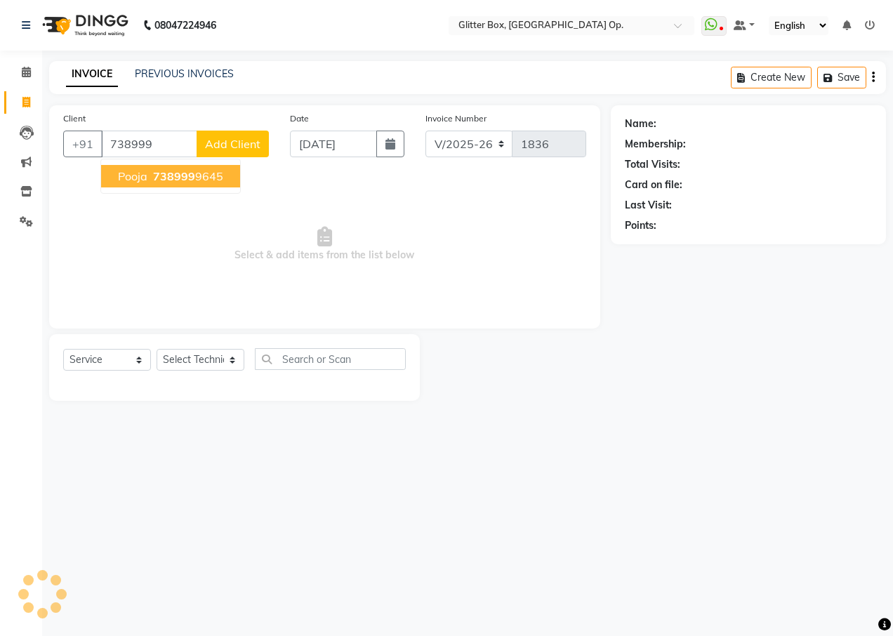
click at [204, 177] on ngb-highlight "738999 9645" at bounding box center [186, 176] width 73 height 14
type input "7389999645"
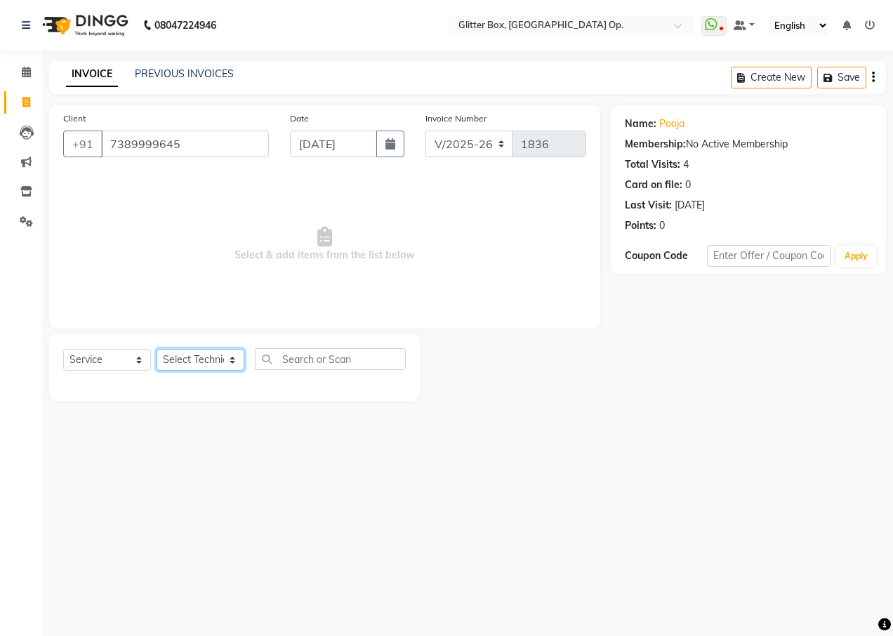
click at [205, 351] on select "Select Technician [PERSON_NAME] [PERSON_NAME] [PERSON_NAME] [PERSON_NAME] [PERS…" at bounding box center [201, 360] width 88 height 22
select select "49168"
click at [157, 349] on select "Select Technician [PERSON_NAME] [PERSON_NAME] [PERSON_NAME] [PERSON_NAME] [PERS…" at bounding box center [201, 360] width 88 height 22
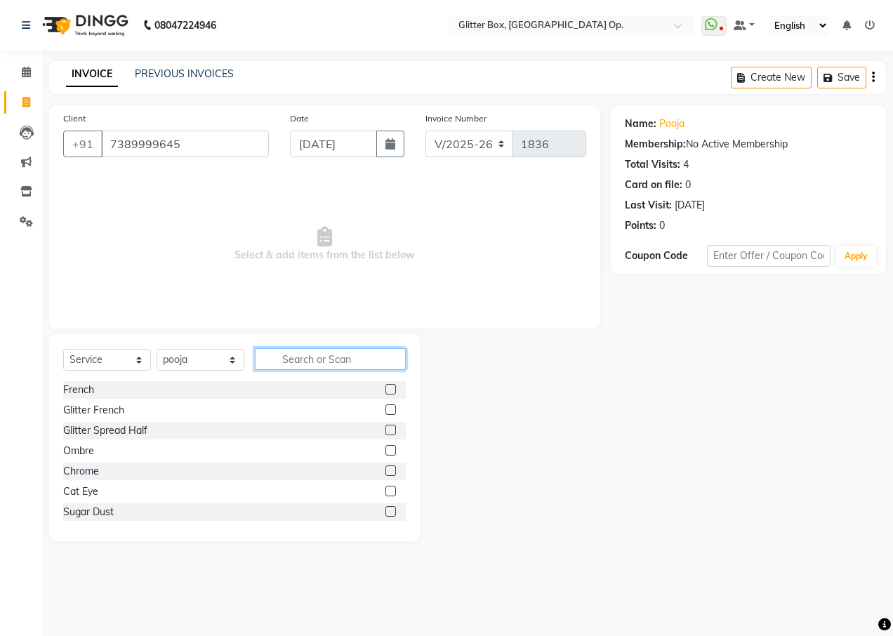
click at [341, 358] on input "text" at bounding box center [330, 359] width 151 height 22
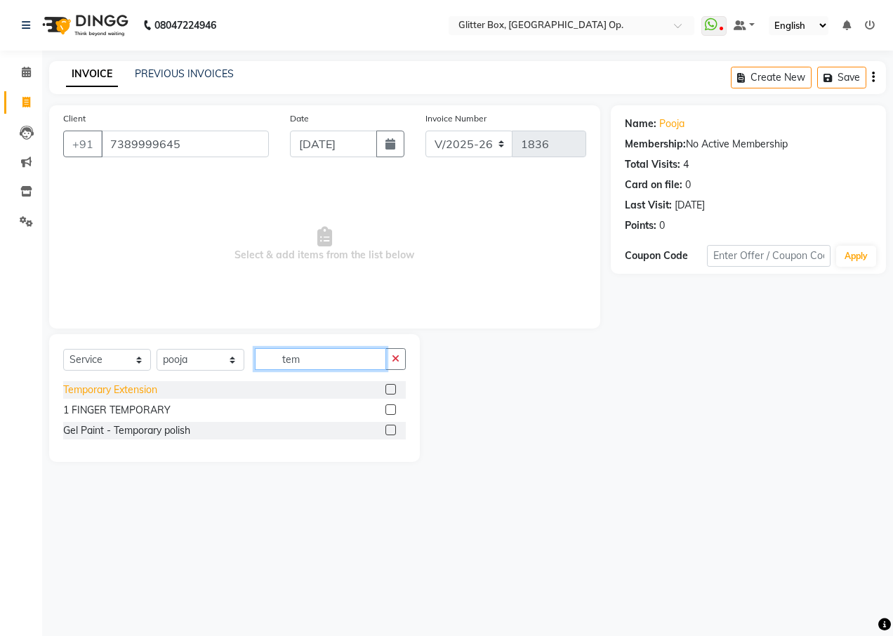
type input "tem"
click at [141, 392] on div "Temporary Extension" at bounding box center [110, 390] width 94 height 15
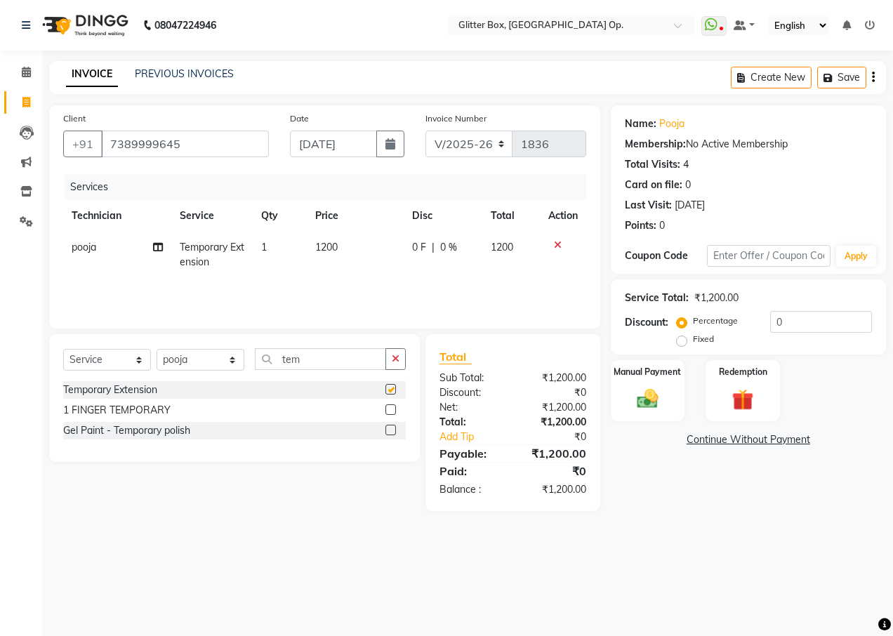
checkbox input "false"
click at [400, 360] on icon "button" at bounding box center [396, 359] width 8 height 10
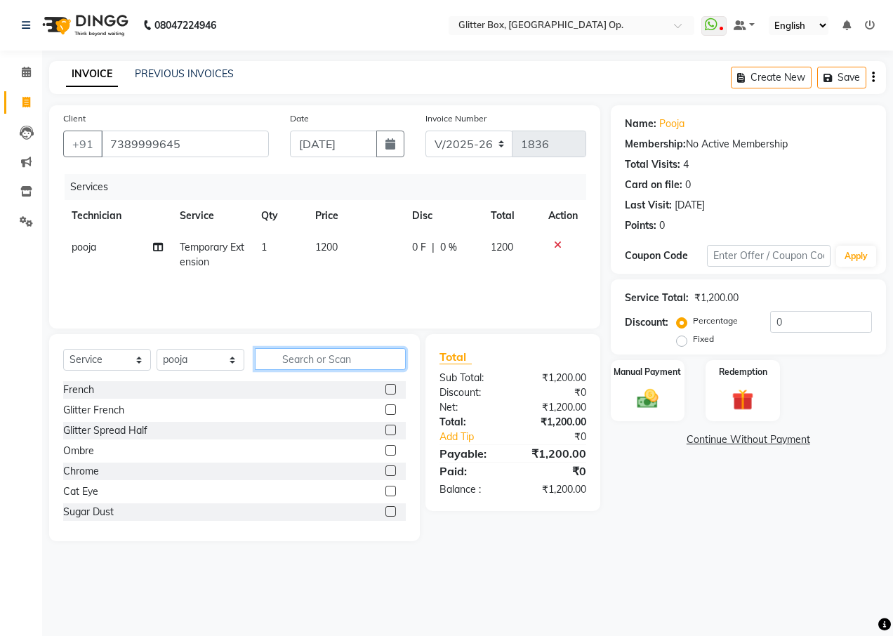
click at [381, 362] on input "text" at bounding box center [330, 359] width 151 height 22
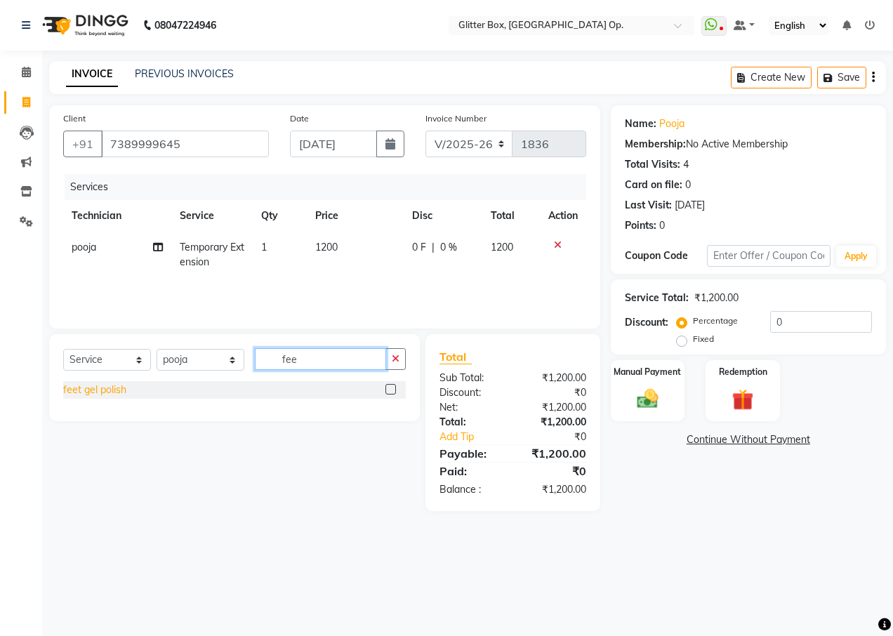
type input "fee"
click at [78, 392] on div "feet gel polish" at bounding box center [94, 390] width 63 height 15
checkbox input "false"
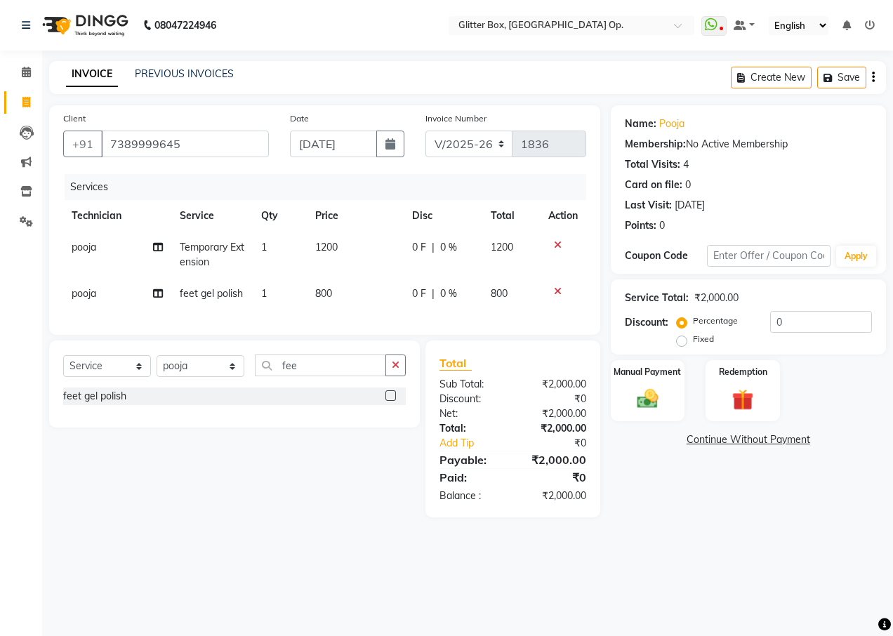
click at [71, 301] on td "pooja" at bounding box center [117, 294] width 108 height 32
select select "49168"
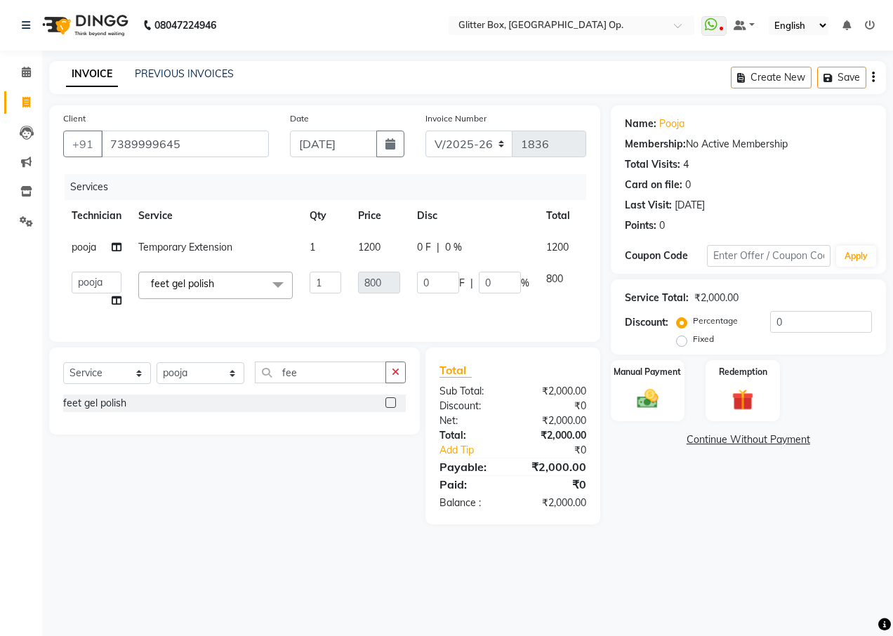
click at [75, 300] on td "[PERSON_NAME] [PERSON_NAME] [PERSON_NAME] [PERSON_NAME] [PERSON_NAME] [PERSON_N…" at bounding box center [96, 289] width 67 height 53
click at [80, 287] on select "[PERSON_NAME] [PERSON_NAME] [PERSON_NAME] [PERSON_NAME] [PERSON_NAME] [PERSON_N…" at bounding box center [97, 283] width 50 height 22
select select "83800"
click at [666, 400] on img at bounding box center [648, 398] width 36 height 25
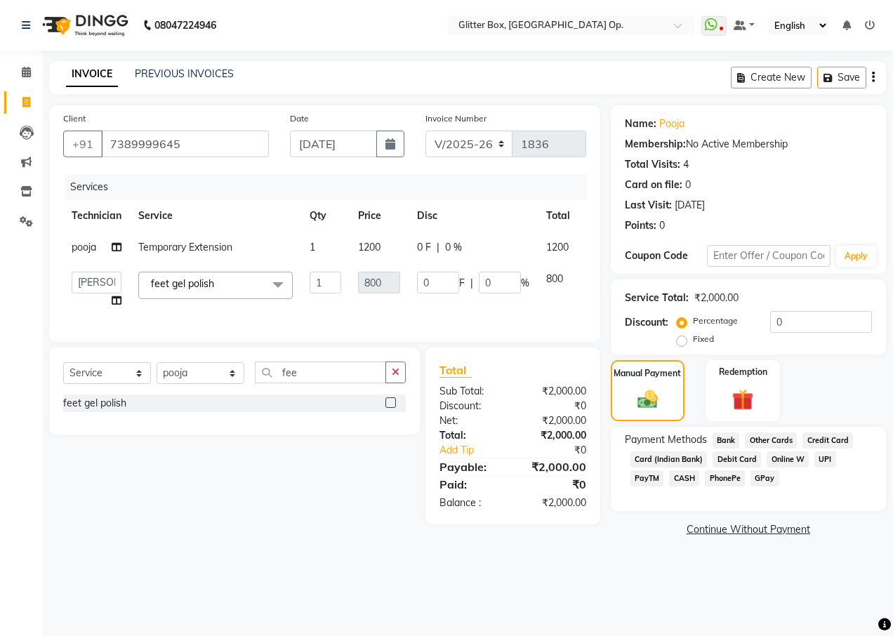
click at [669, 475] on span "CASH" at bounding box center [684, 478] width 30 height 16
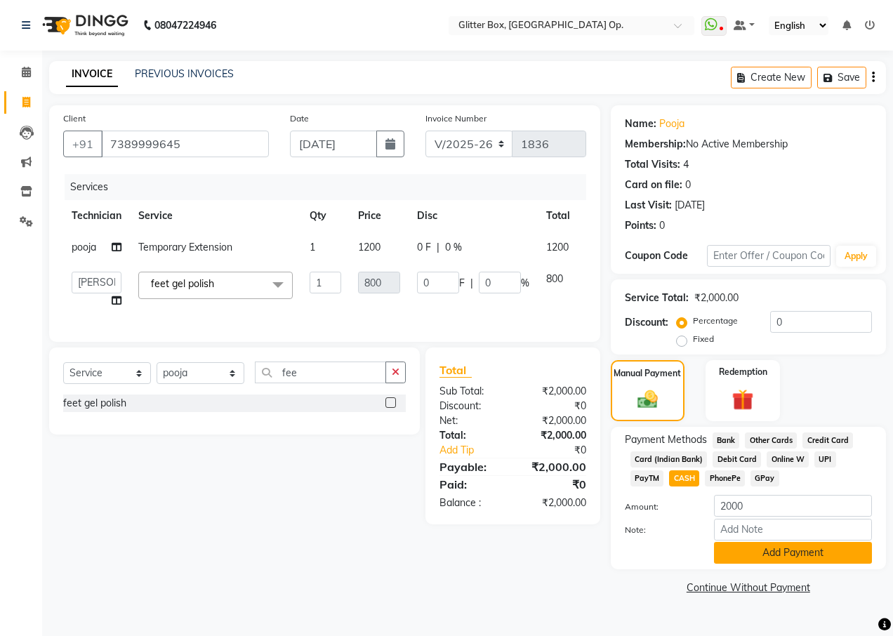
click at [742, 556] on button "Add Payment" at bounding box center [793, 553] width 158 height 22
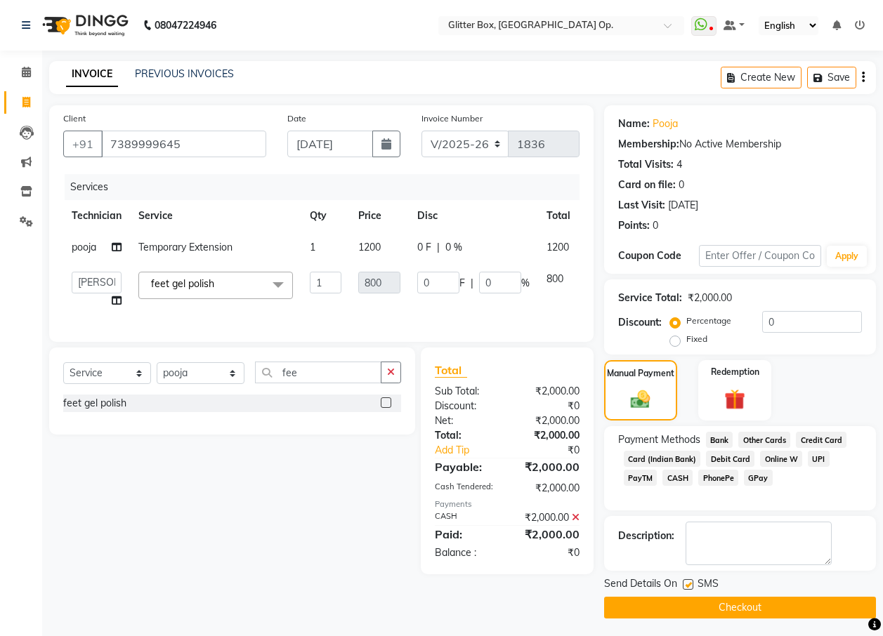
click at [614, 612] on button "Checkout" at bounding box center [740, 608] width 272 height 22
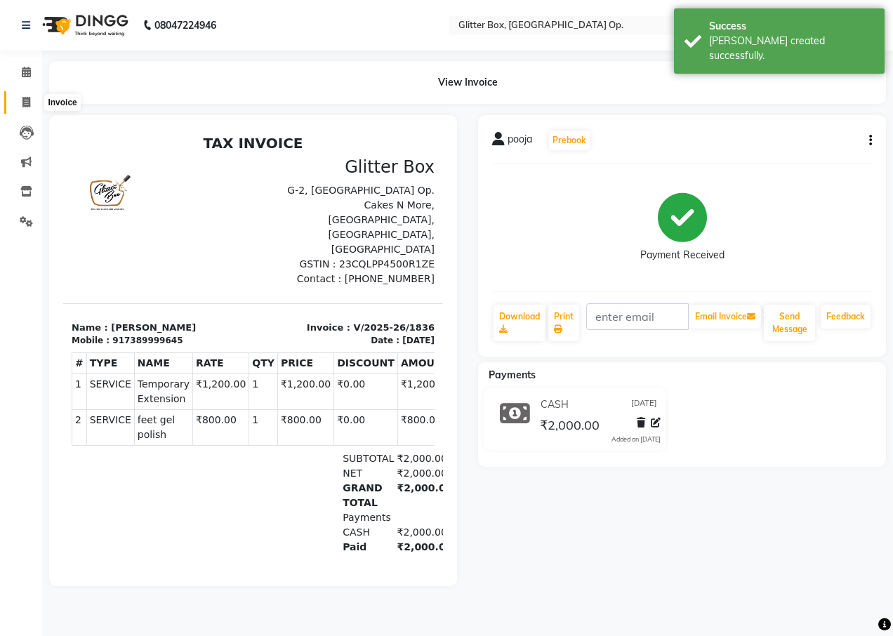
click at [23, 103] on icon at bounding box center [26, 102] width 8 height 11
select select "service"
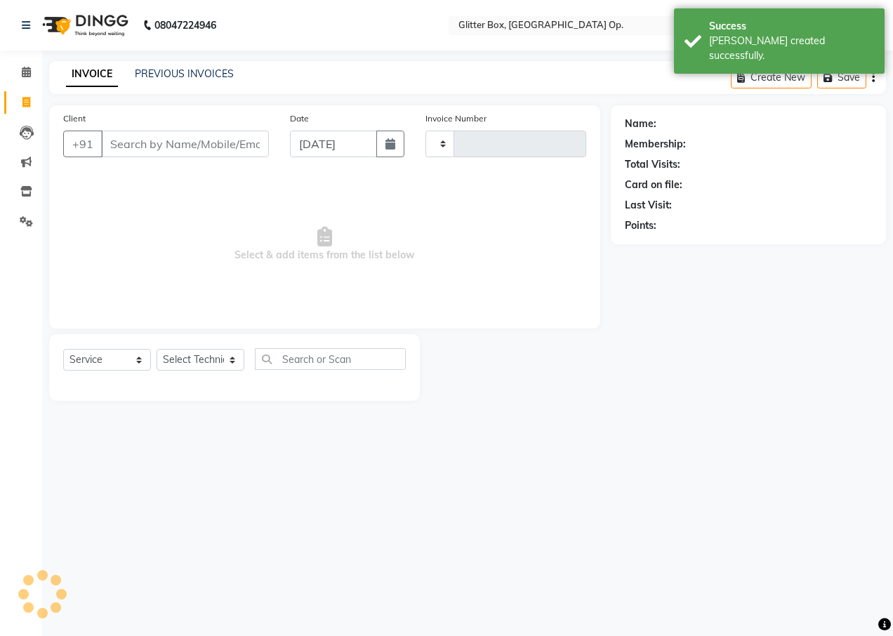
type input "1837"
select select "5563"
click at [125, 140] on input "Client" at bounding box center [185, 144] width 168 height 27
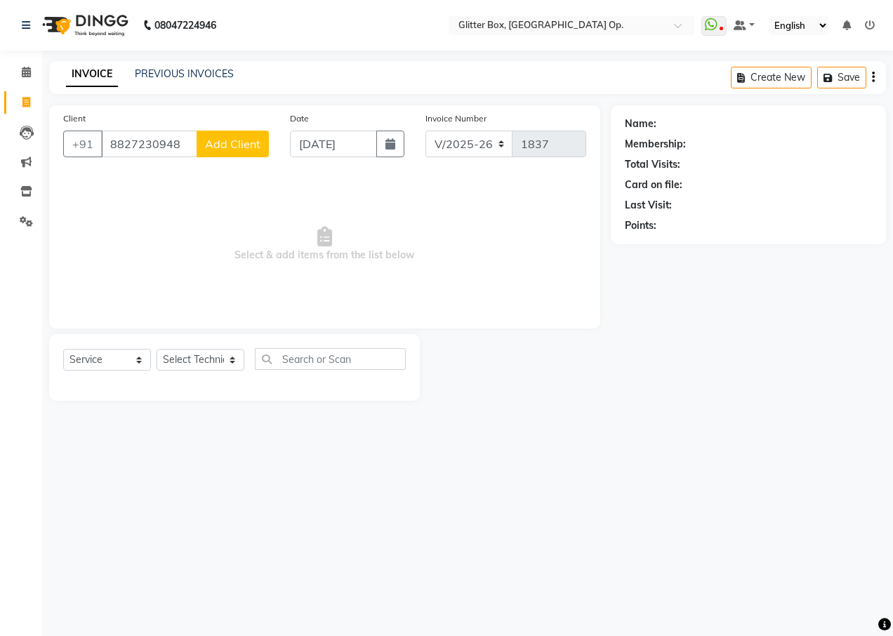
type input "8827230948"
click at [238, 145] on span "Add Client" at bounding box center [232, 144] width 55 height 14
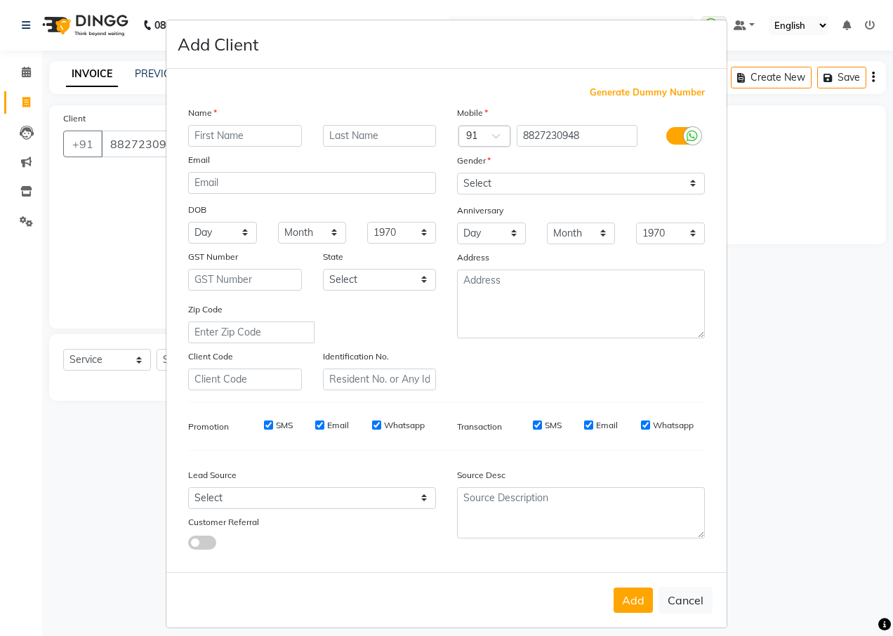
click at [224, 140] on input "text" at bounding box center [245, 136] width 114 height 22
type input "Somna"
click at [529, 176] on select "Select [DEMOGRAPHIC_DATA] [DEMOGRAPHIC_DATA] Other Prefer Not To Say" at bounding box center [581, 184] width 248 height 22
select select "[DEMOGRAPHIC_DATA]"
click at [457, 173] on select "Select [DEMOGRAPHIC_DATA] [DEMOGRAPHIC_DATA] Other Prefer Not To Say" at bounding box center [581, 184] width 248 height 22
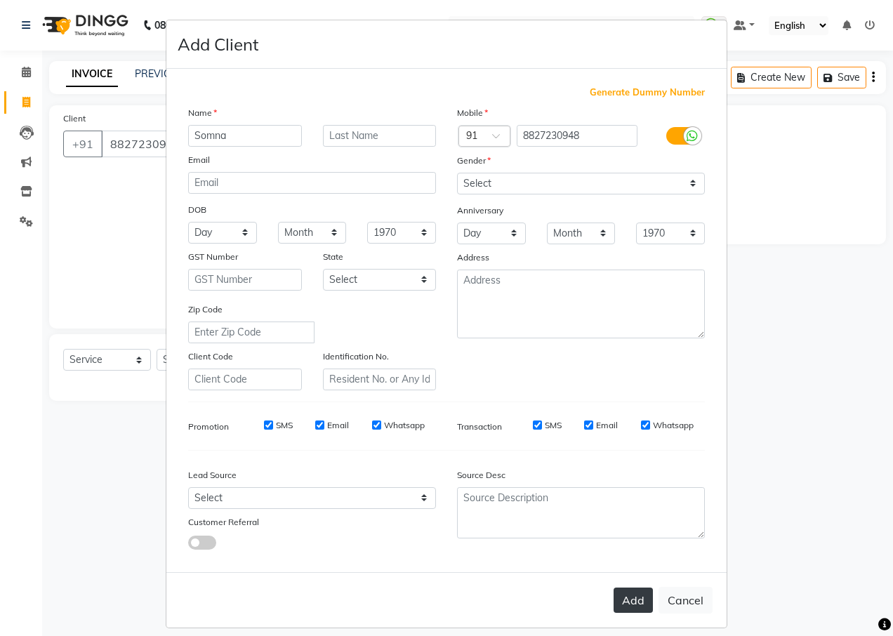
click at [619, 590] on button "Add" at bounding box center [633, 600] width 39 height 25
select select
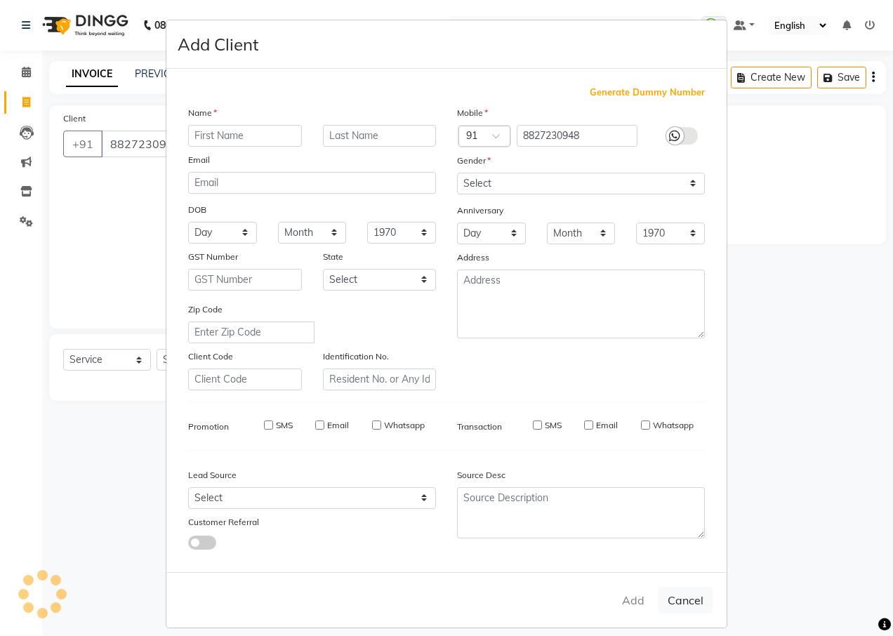
select select
checkbox input "false"
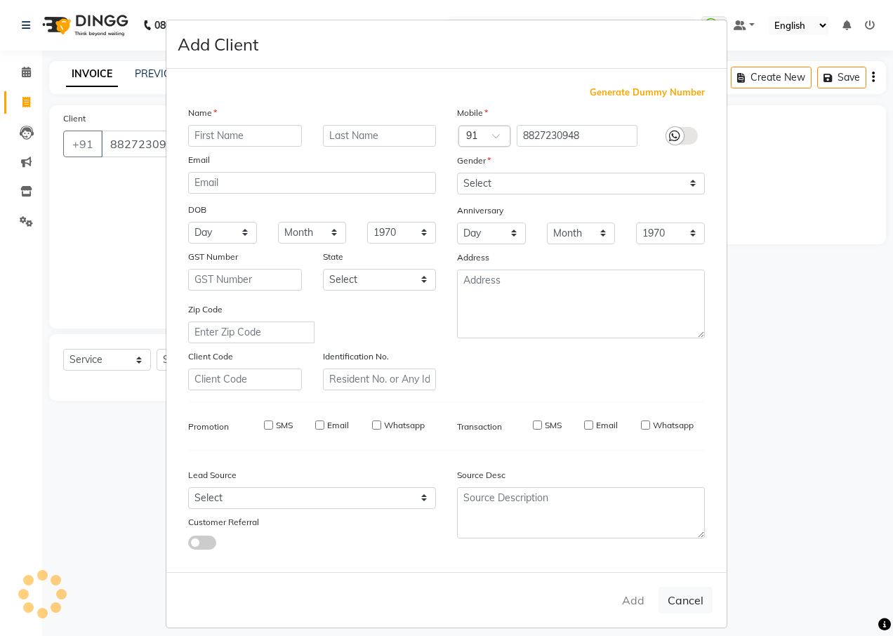
checkbox input "false"
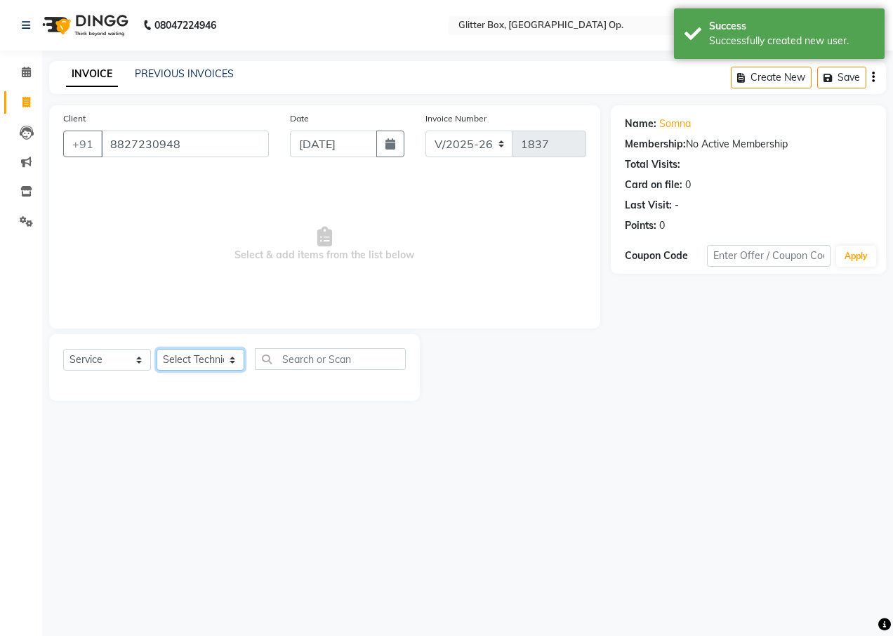
click at [192, 360] on select "Select Technician [PERSON_NAME] [PERSON_NAME] [PERSON_NAME] [PERSON_NAME] [PERS…" at bounding box center [201, 360] width 88 height 22
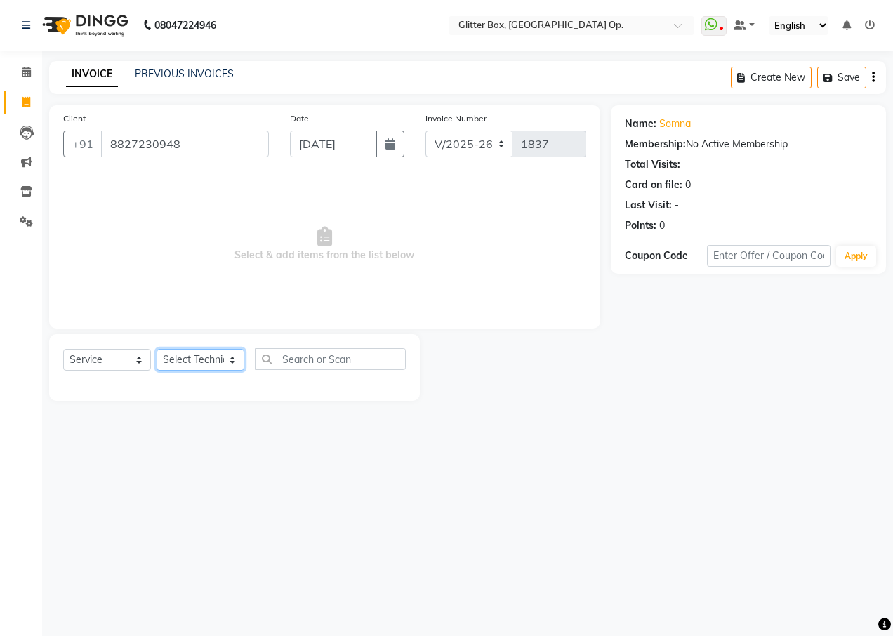
select select "71116"
click at [157, 349] on select "Select Technician [PERSON_NAME] [PERSON_NAME] [PERSON_NAME] [PERSON_NAME] [PERS…" at bounding box center [201, 360] width 88 height 22
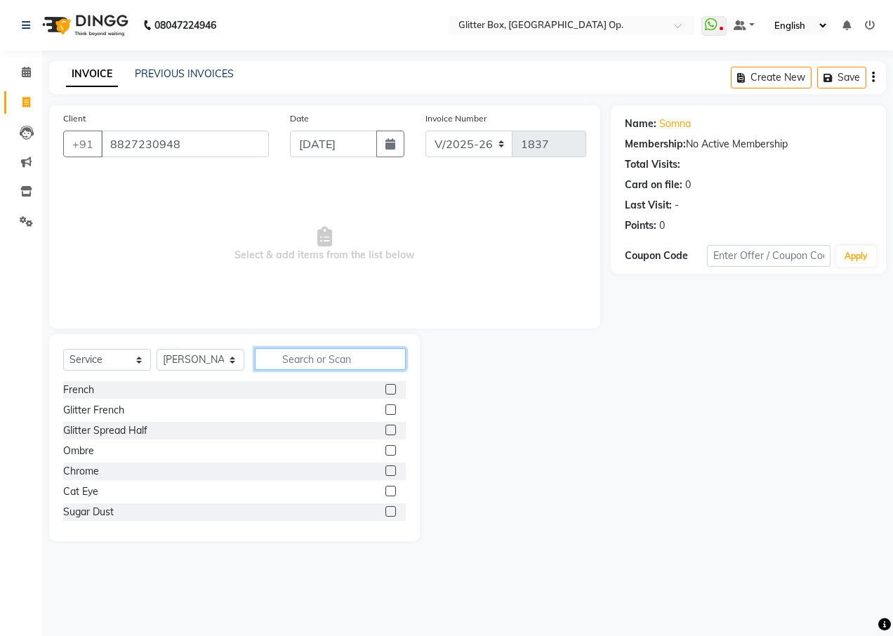
click at [334, 362] on input "text" at bounding box center [330, 359] width 151 height 22
type input "eye"
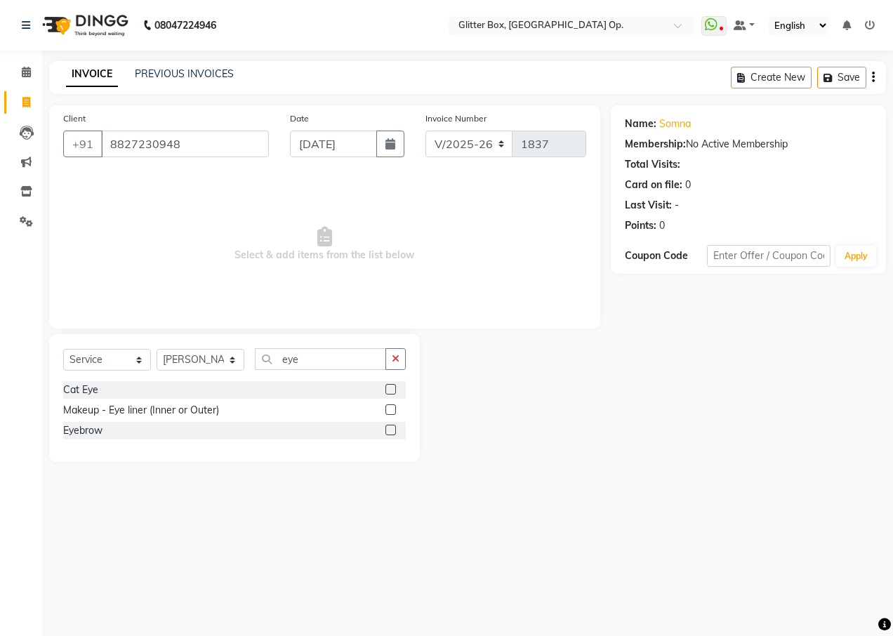
click at [388, 430] on label at bounding box center [391, 430] width 11 height 11
click at [388, 430] on input "checkbox" at bounding box center [390, 430] width 9 height 9
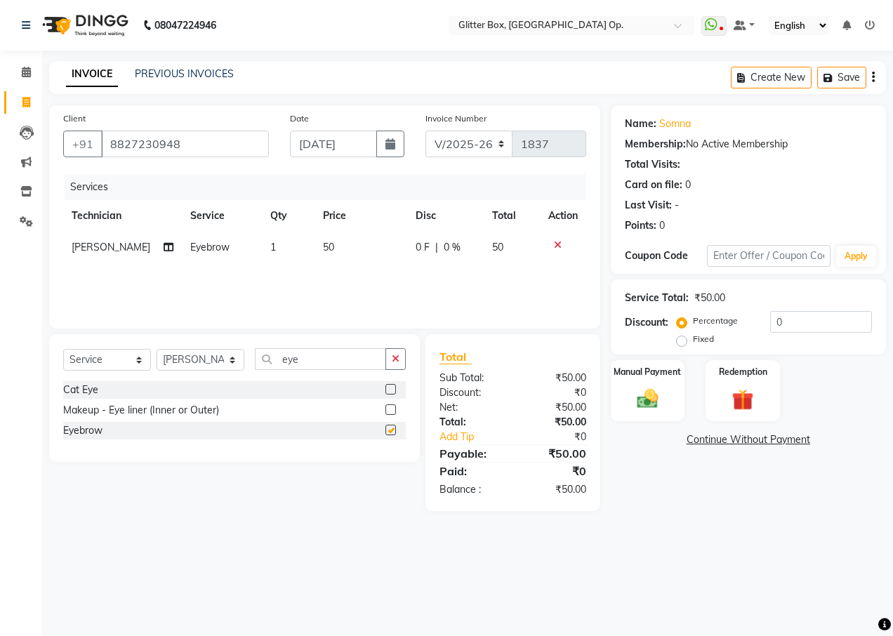
checkbox input "false"
click at [600, 395] on div "Manual Payment Redemption" at bounding box center [748, 391] width 296 height 62
click at [632, 383] on div "Manual Payment" at bounding box center [648, 391] width 77 height 64
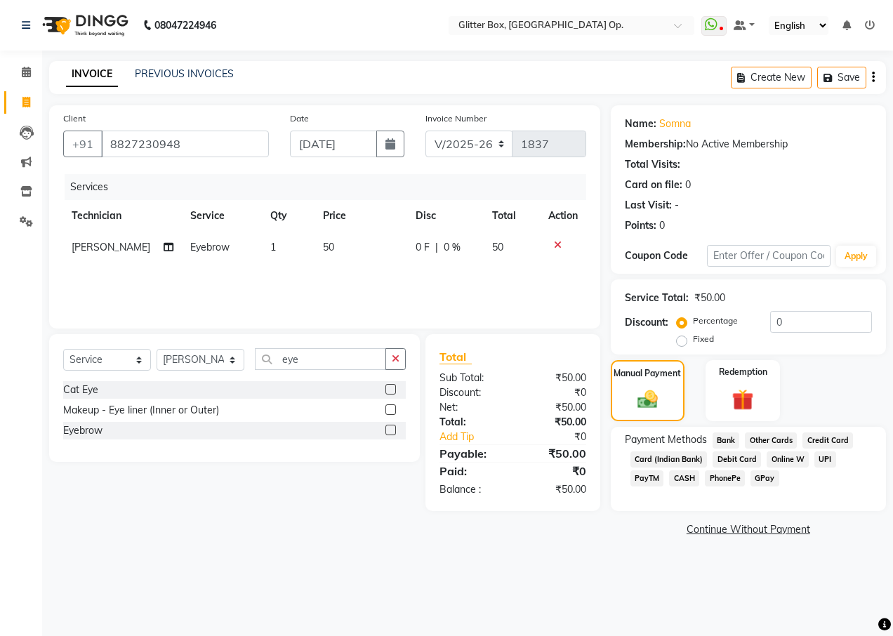
click at [817, 459] on span "UPI" at bounding box center [826, 460] width 22 height 16
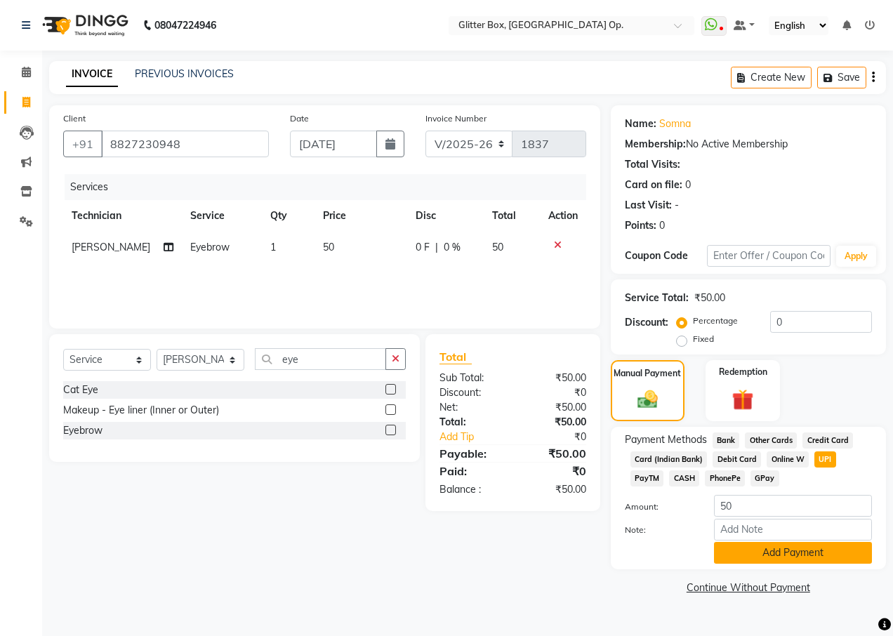
click at [777, 550] on button "Add Payment" at bounding box center [793, 553] width 158 height 22
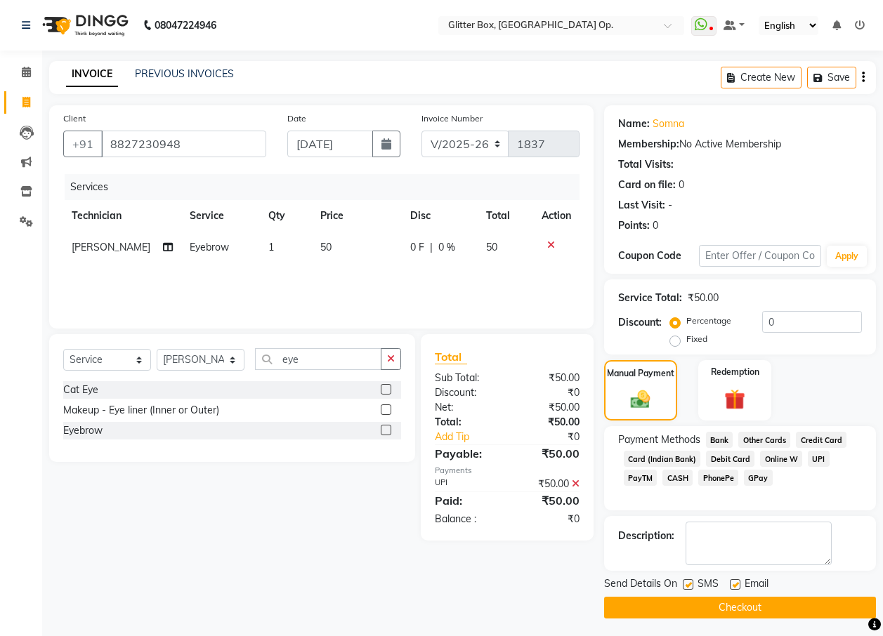
click at [718, 606] on button "Checkout" at bounding box center [740, 608] width 272 height 22
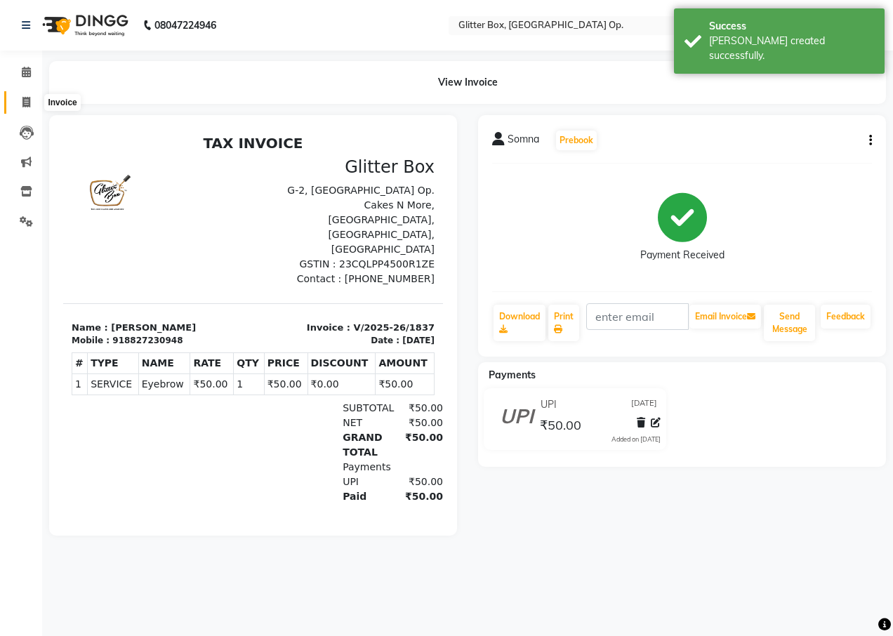
click at [22, 101] on icon at bounding box center [26, 102] width 8 height 11
select select "service"
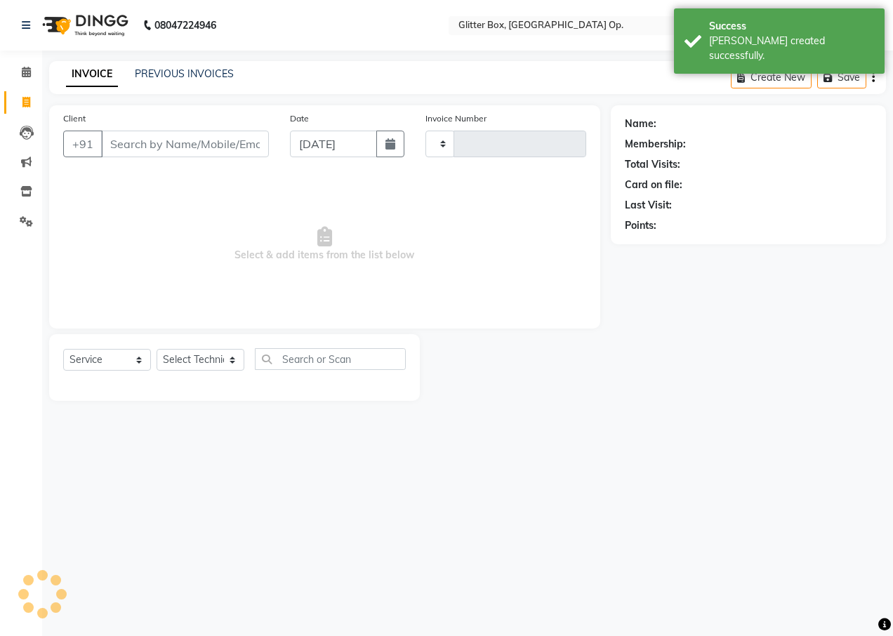
type input "1838"
select select "5563"
click at [152, 70] on link "PREVIOUS INVOICES" at bounding box center [184, 73] width 99 height 13
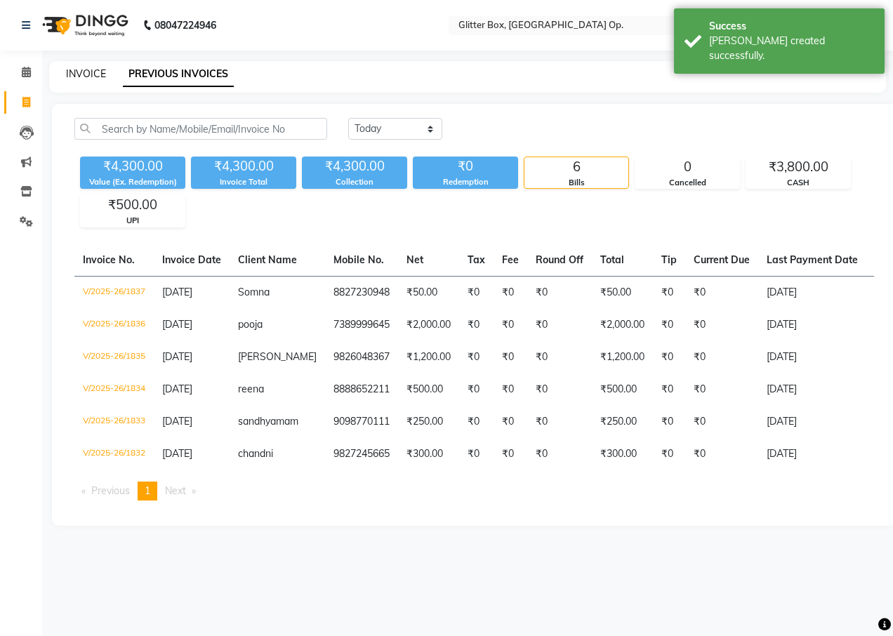
click at [92, 72] on link "INVOICE" at bounding box center [86, 73] width 40 height 13
select select "5563"
select select "service"
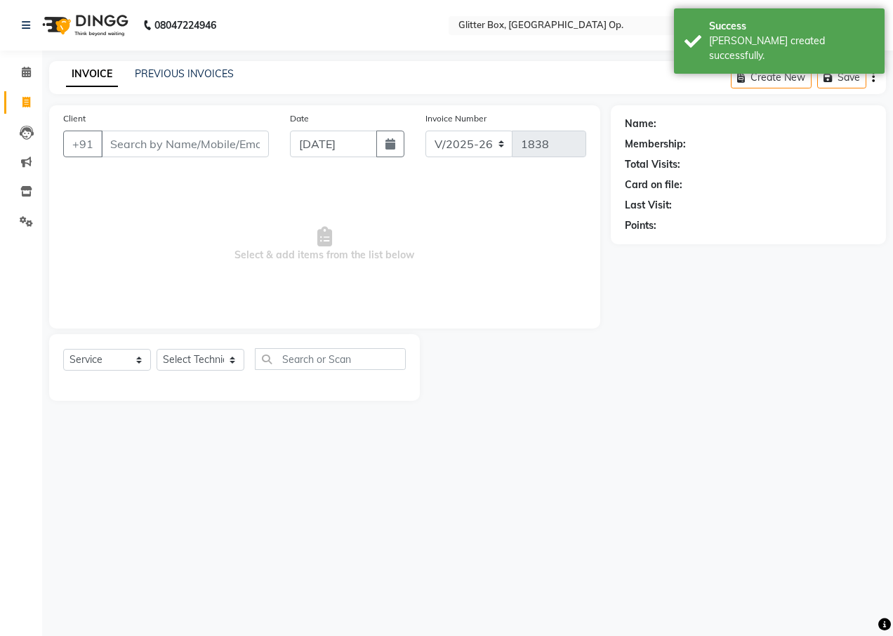
click at [177, 132] on input "Client" at bounding box center [185, 144] width 168 height 27
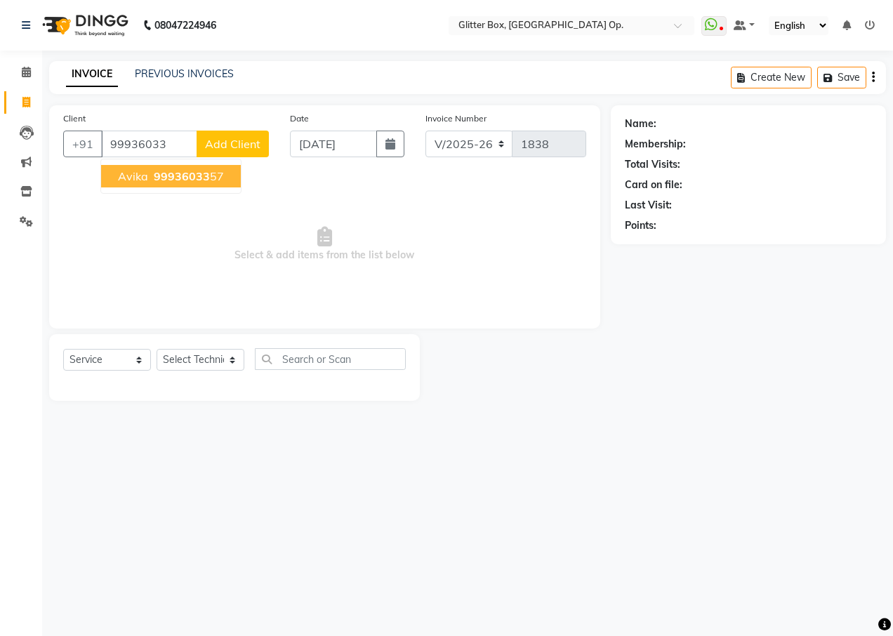
click at [215, 169] on button "avika 99936033 57" at bounding box center [171, 176] width 140 height 22
type input "9993603357"
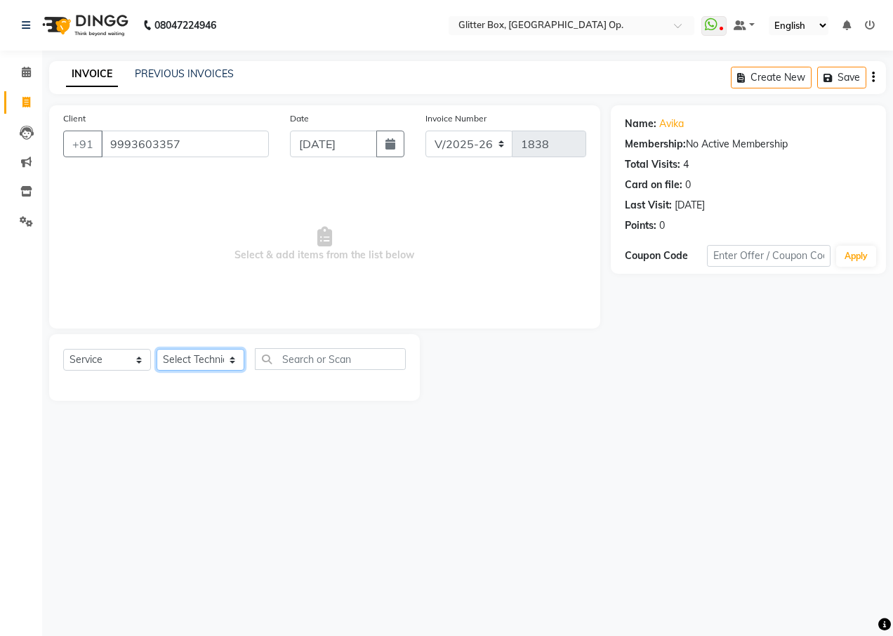
click at [190, 360] on select "Select Technician [PERSON_NAME] [PERSON_NAME] [PERSON_NAME] [PERSON_NAME] [PERS…" at bounding box center [201, 360] width 88 height 22
select select "83800"
click at [157, 349] on select "Select Technician [PERSON_NAME] [PERSON_NAME] [PERSON_NAME] [PERSON_NAME] [PERS…" at bounding box center [201, 360] width 88 height 22
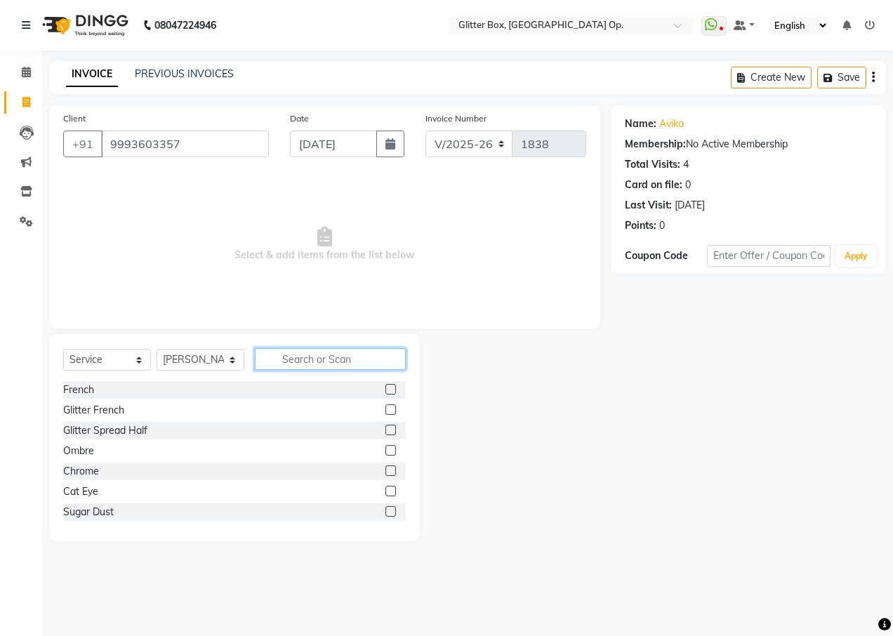
click at [338, 359] on input "text" at bounding box center [330, 359] width 151 height 22
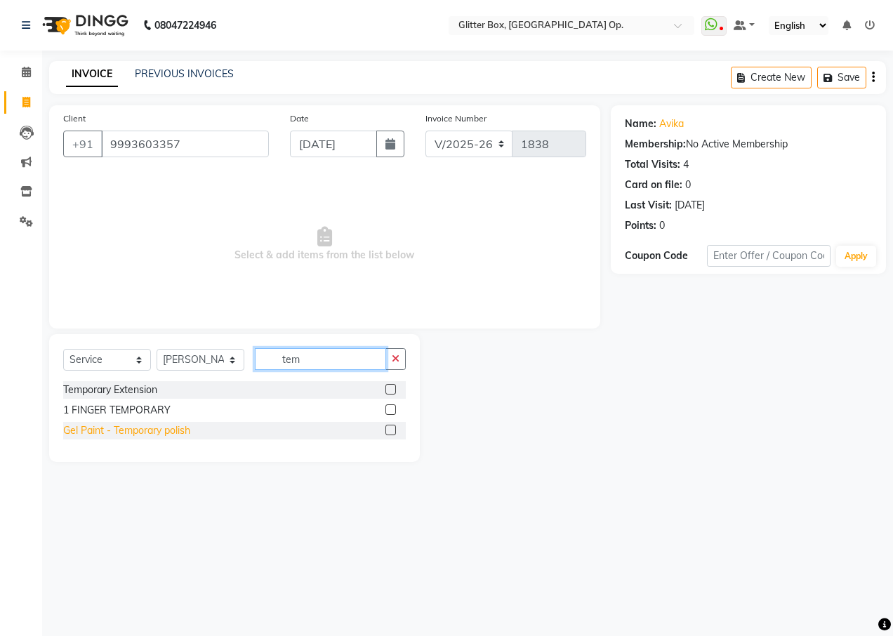
type input "tem"
click at [97, 428] on div "Gel Paint - Temporary polish" at bounding box center [126, 430] width 127 height 15
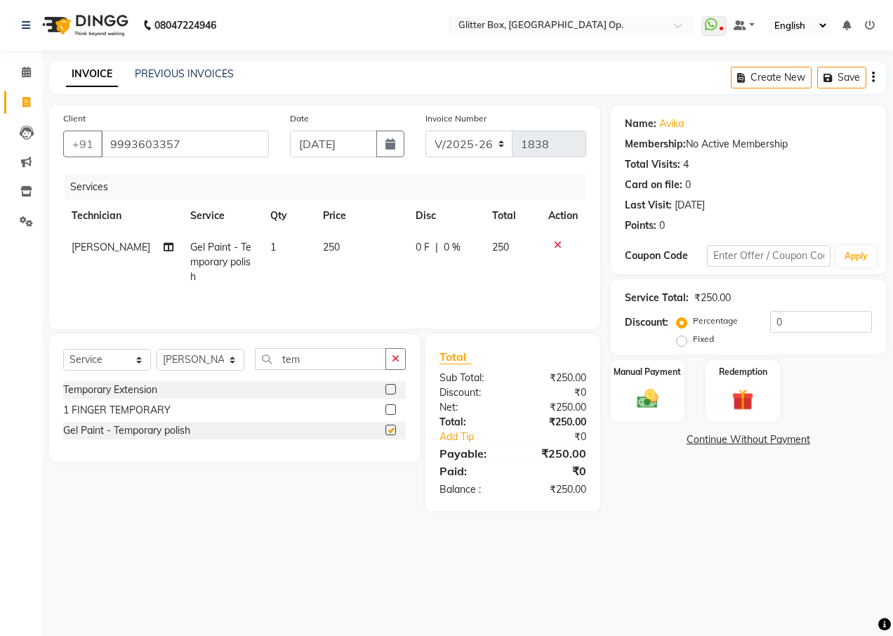
checkbox input "false"
click at [635, 400] on img at bounding box center [648, 398] width 36 height 25
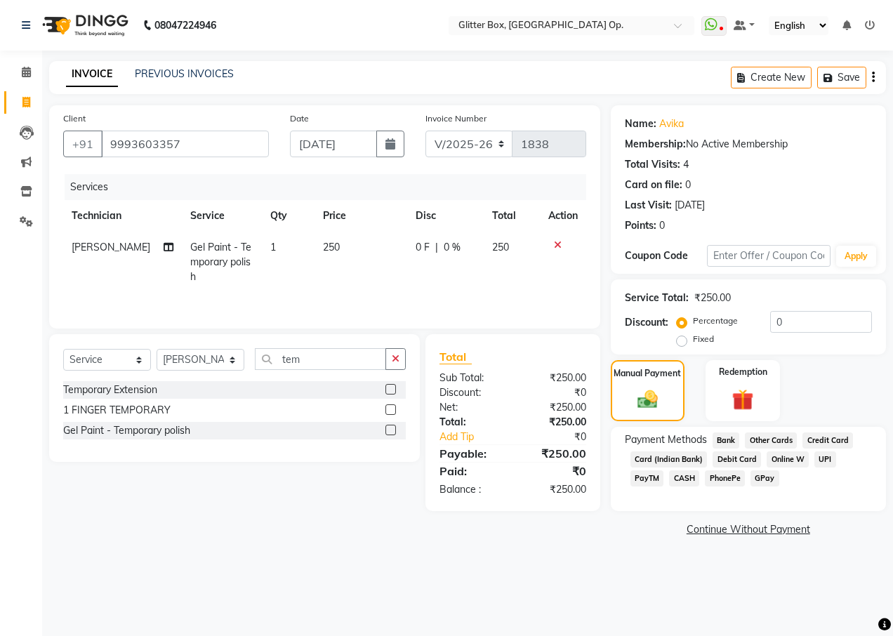
click at [819, 456] on span "UPI" at bounding box center [826, 460] width 22 height 16
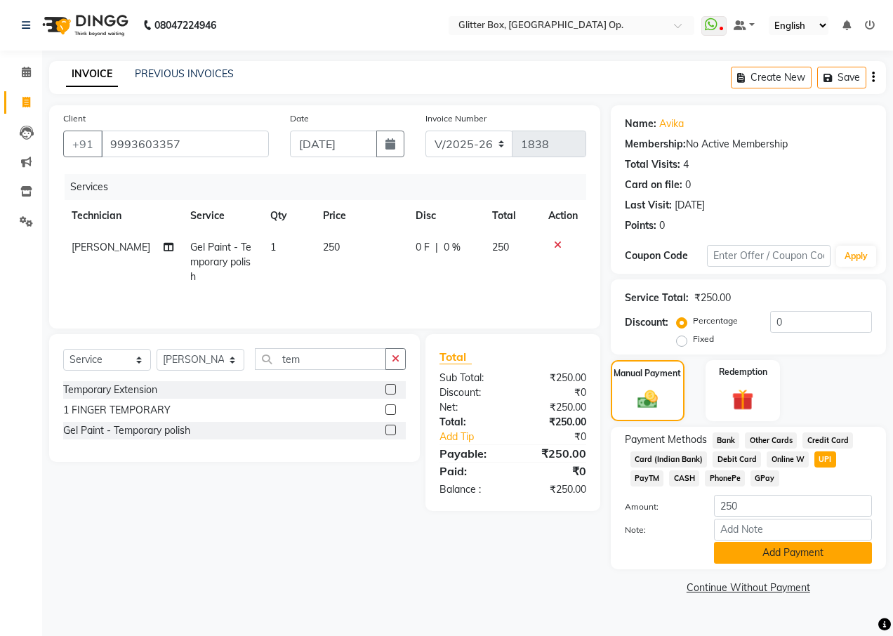
click at [794, 551] on button "Add Payment" at bounding box center [793, 553] width 158 height 22
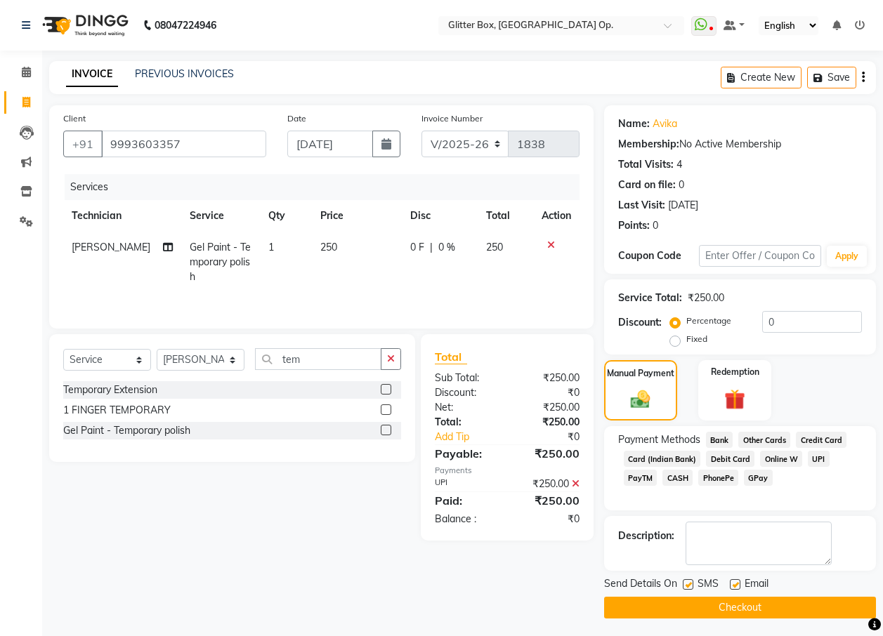
click at [726, 608] on button "Checkout" at bounding box center [740, 608] width 272 height 22
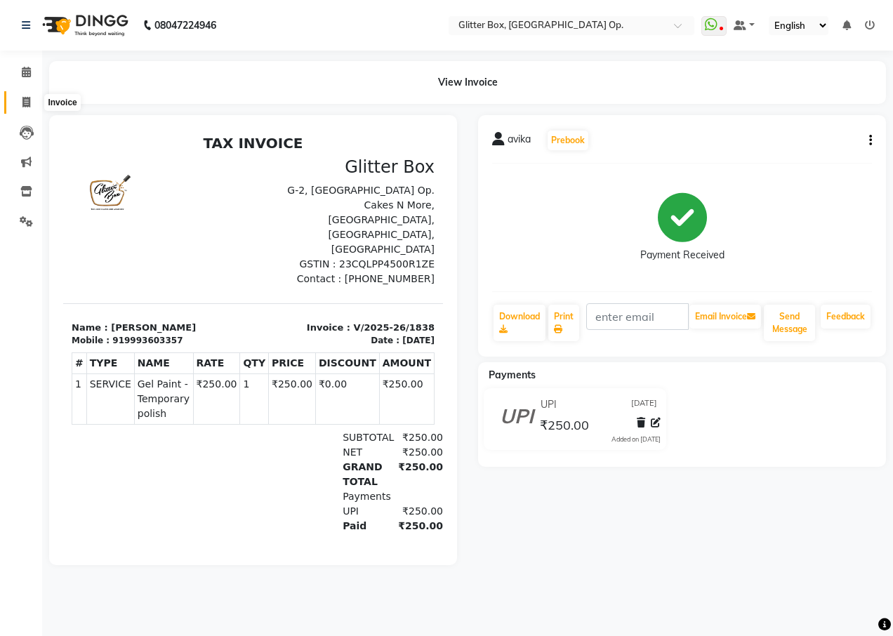
click at [27, 99] on icon at bounding box center [26, 102] width 8 height 11
select select "service"
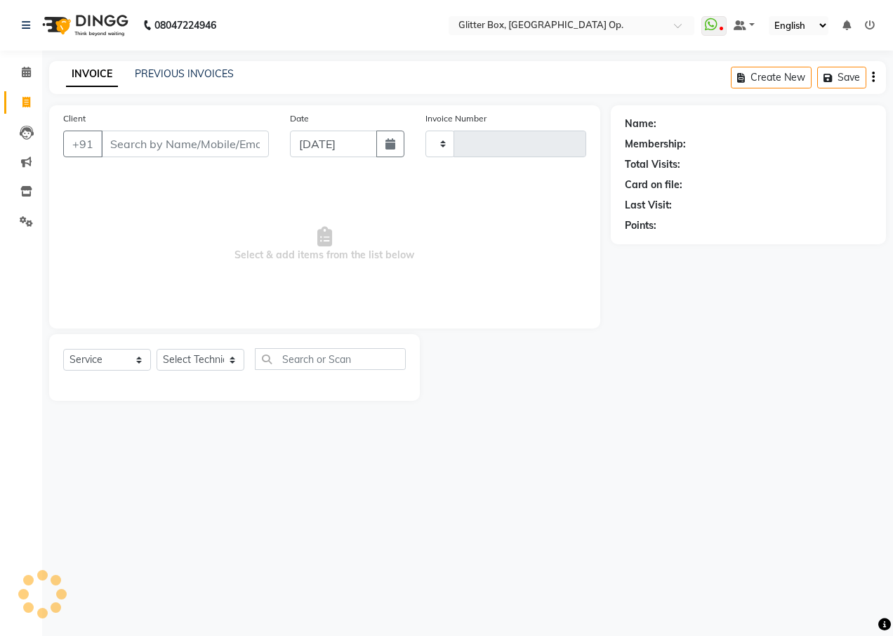
type input "1839"
select select "5563"
click at [166, 150] on input "Client" at bounding box center [185, 144] width 168 height 27
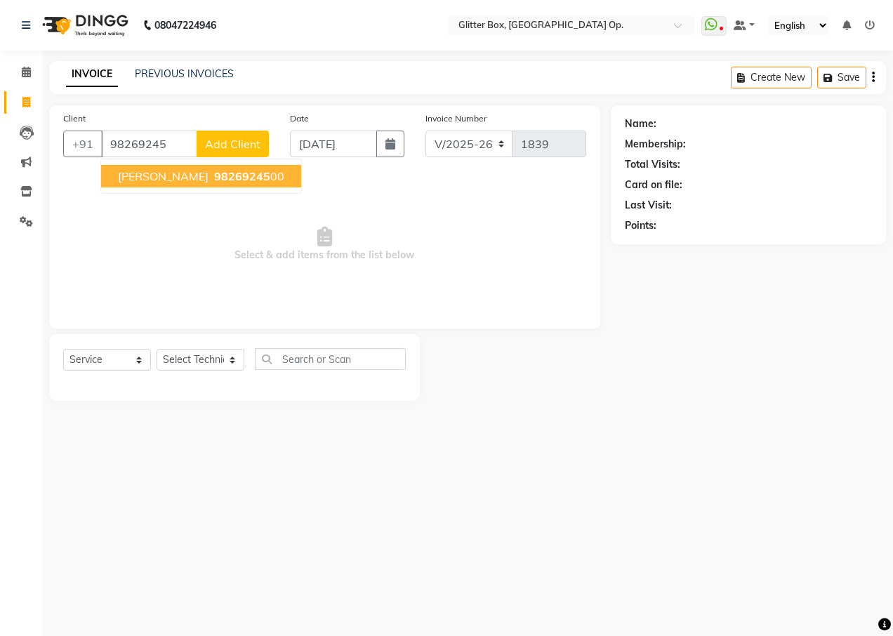
click at [214, 179] on span "98269245" at bounding box center [242, 176] width 56 height 14
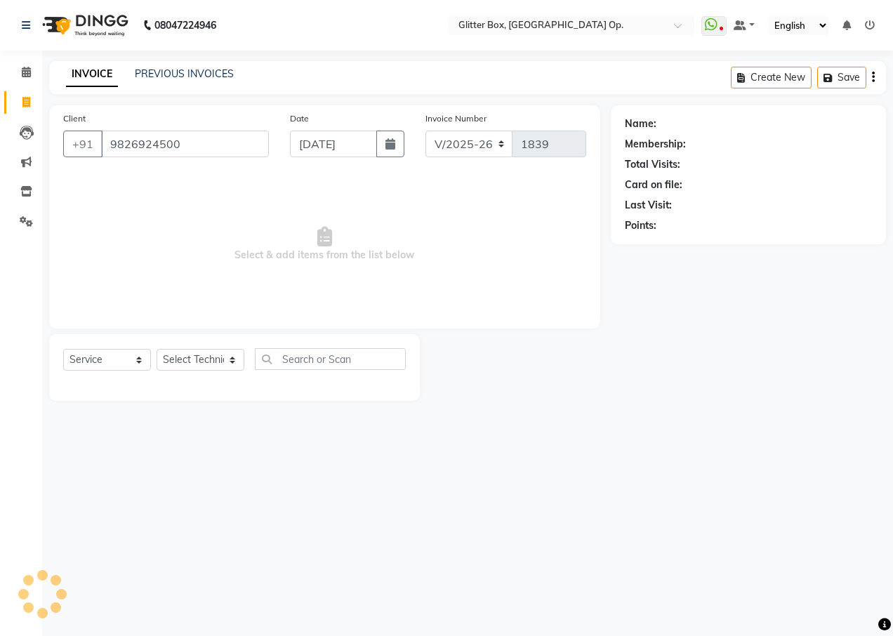
type input "9826924500"
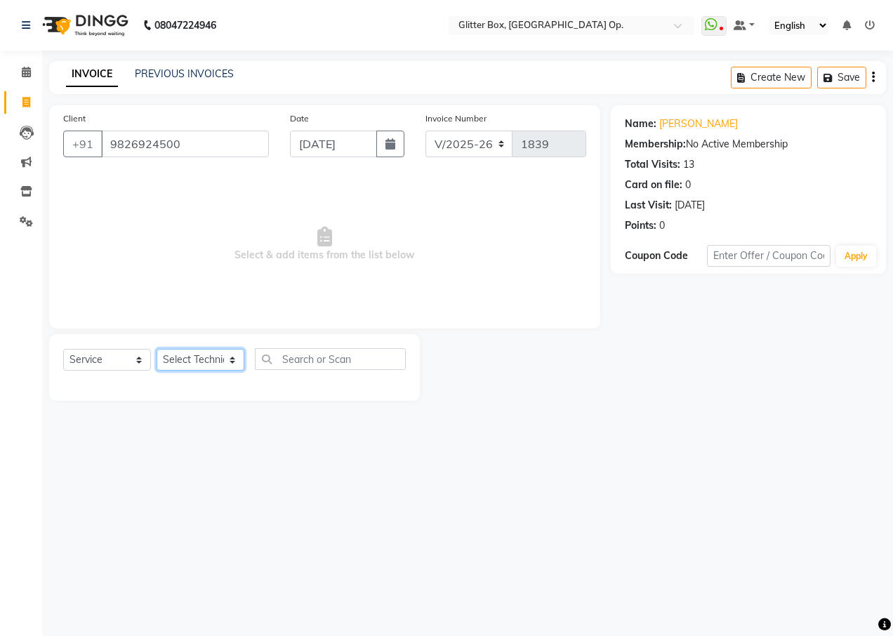
click at [211, 367] on select "Select Technician [PERSON_NAME] [PERSON_NAME] [PERSON_NAME] [PERSON_NAME] [PERS…" at bounding box center [201, 360] width 88 height 22
select select "38313"
click at [157, 349] on select "Select Technician [PERSON_NAME] [PERSON_NAME] [PERSON_NAME] [PERSON_NAME] [PERS…" at bounding box center [201, 360] width 88 height 22
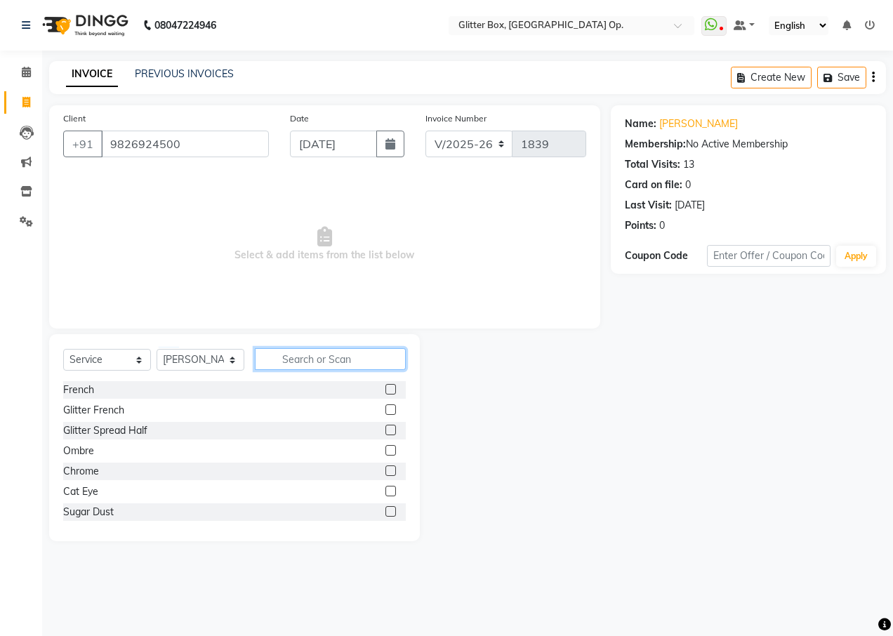
click at [320, 354] on input "text" at bounding box center [330, 359] width 151 height 22
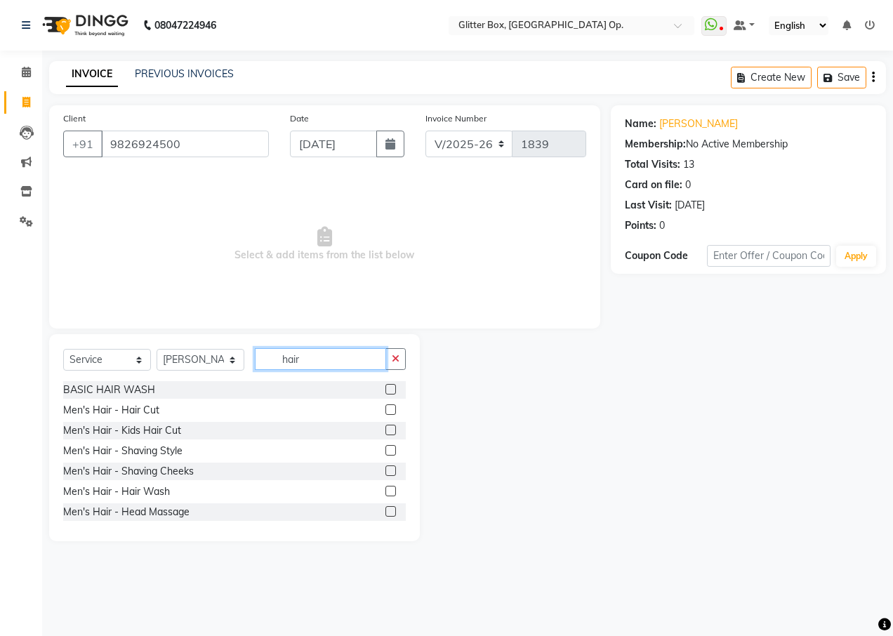
type input "hair"
click at [406, 513] on div "BASIC HAIR WASH Men's Hair - Hair Cut Men's Hair - Kids Hair Cut Men's Hair - S…" at bounding box center [234, 451] width 343 height 140
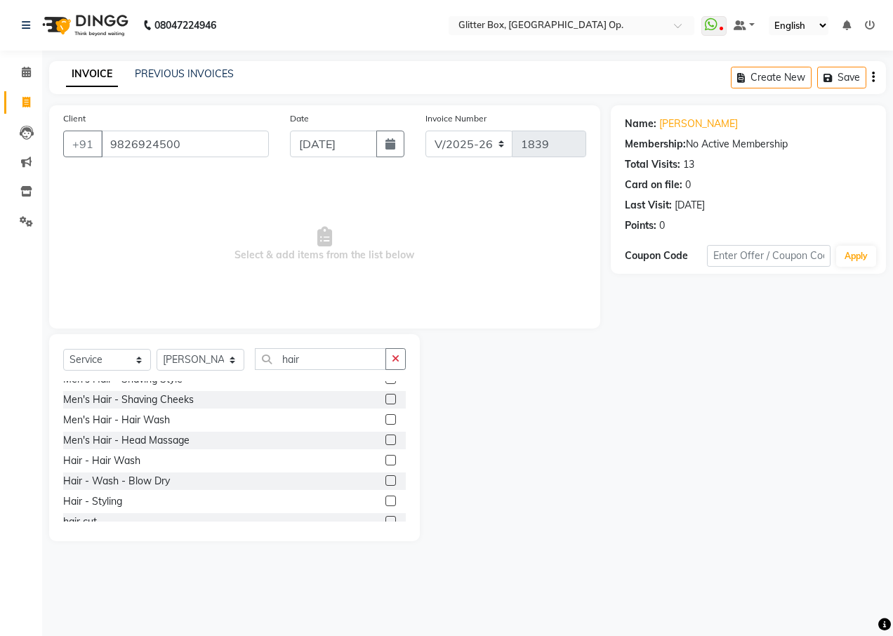
scroll to position [84, 0]
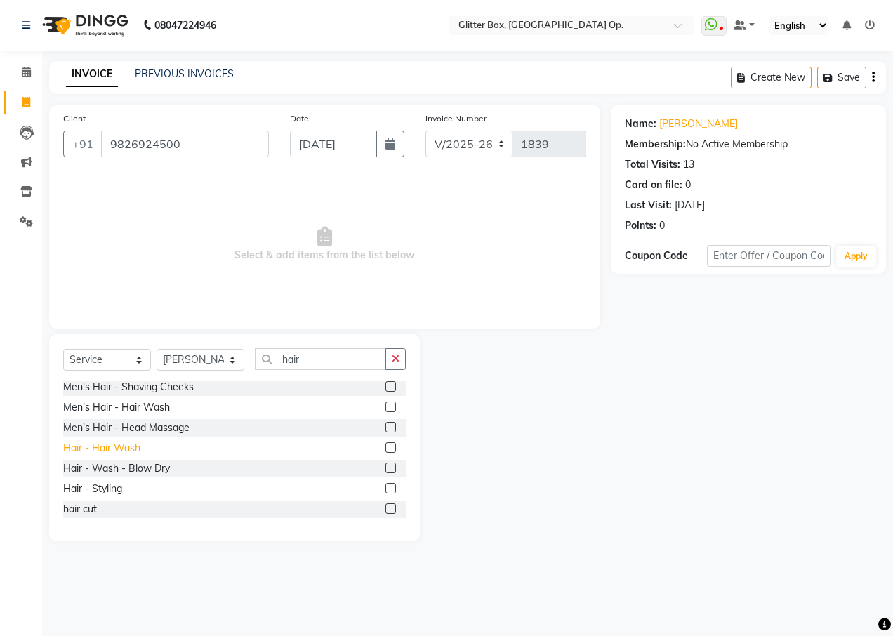
click at [121, 447] on div "Hair - Hair Wash" at bounding box center [101, 448] width 77 height 15
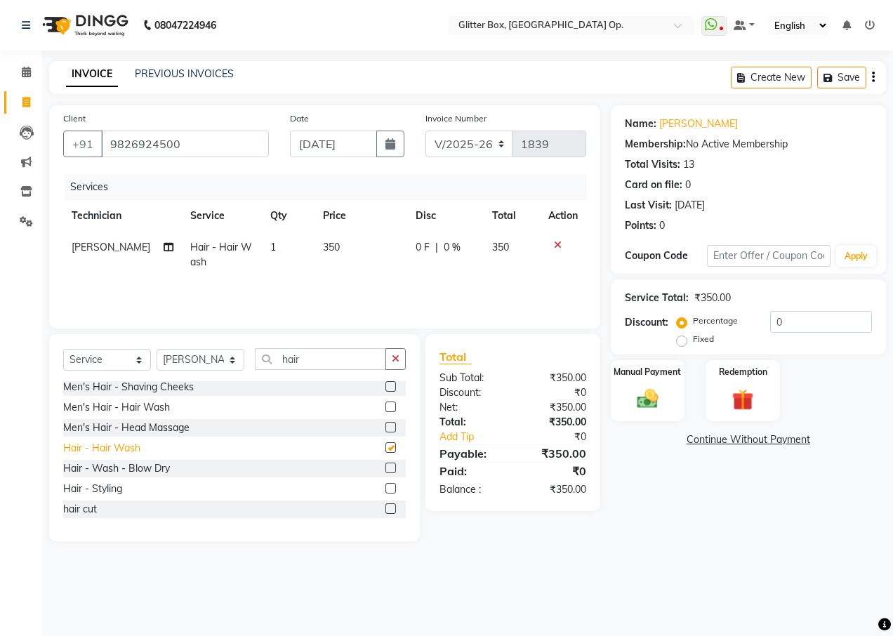
checkbox input "false"
click at [353, 237] on td "350" at bounding box center [361, 255] width 93 height 46
select select "38313"
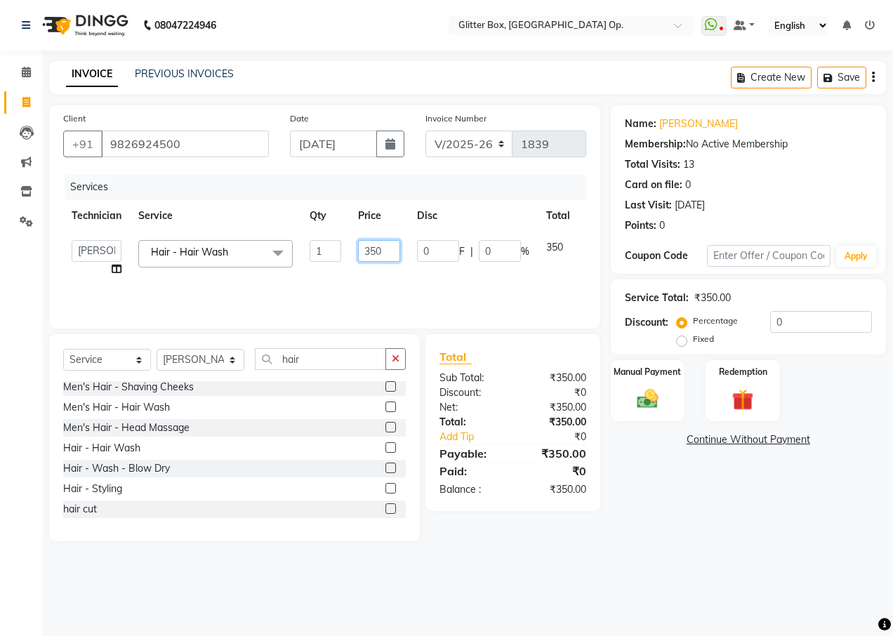
drag, startPoint x: 386, startPoint y: 247, endPoint x: 376, endPoint y: 230, distance: 19.9
click at [387, 247] on input "350" at bounding box center [379, 251] width 42 height 22
type input "3"
type input "1"
type input "200"
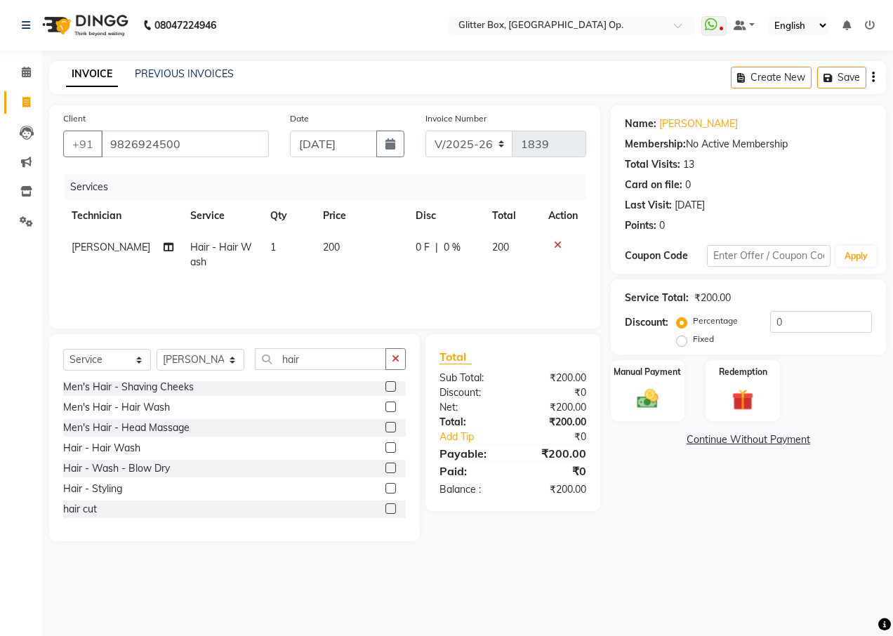
click at [393, 275] on td "200" at bounding box center [361, 255] width 93 height 46
select select "38313"
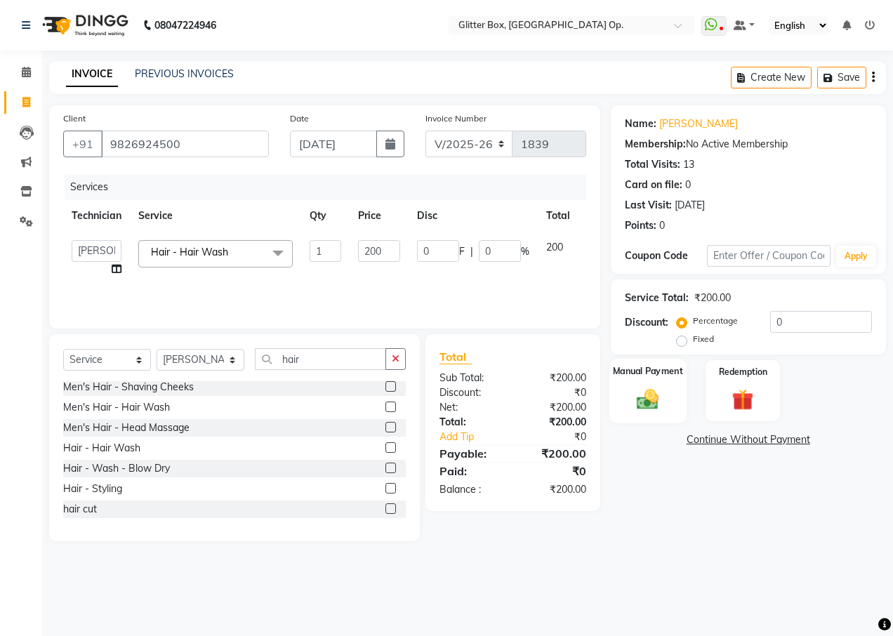
click at [645, 383] on div "Manual Payment" at bounding box center [648, 391] width 77 height 64
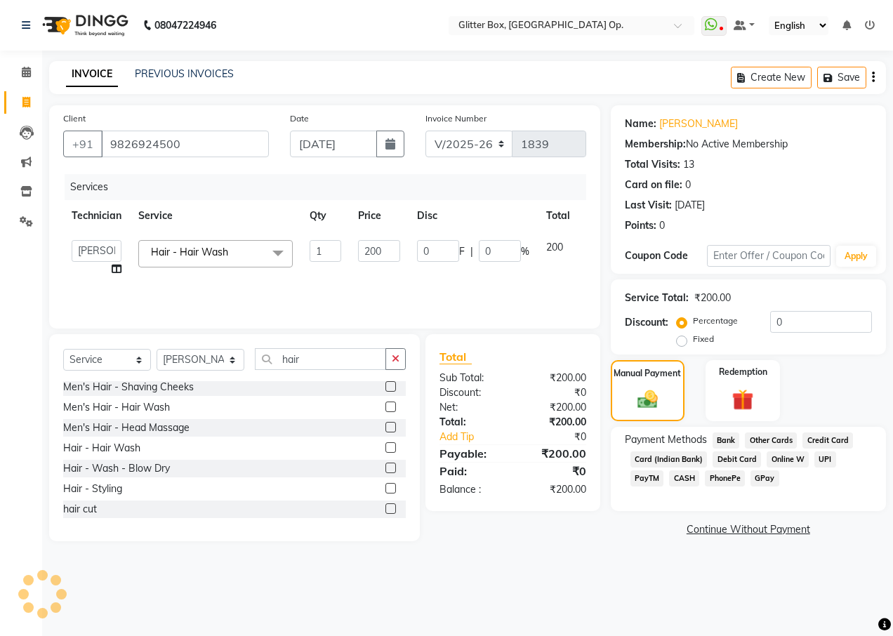
click at [669, 472] on span "CASH" at bounding box center [684, 478] width 30 height 16
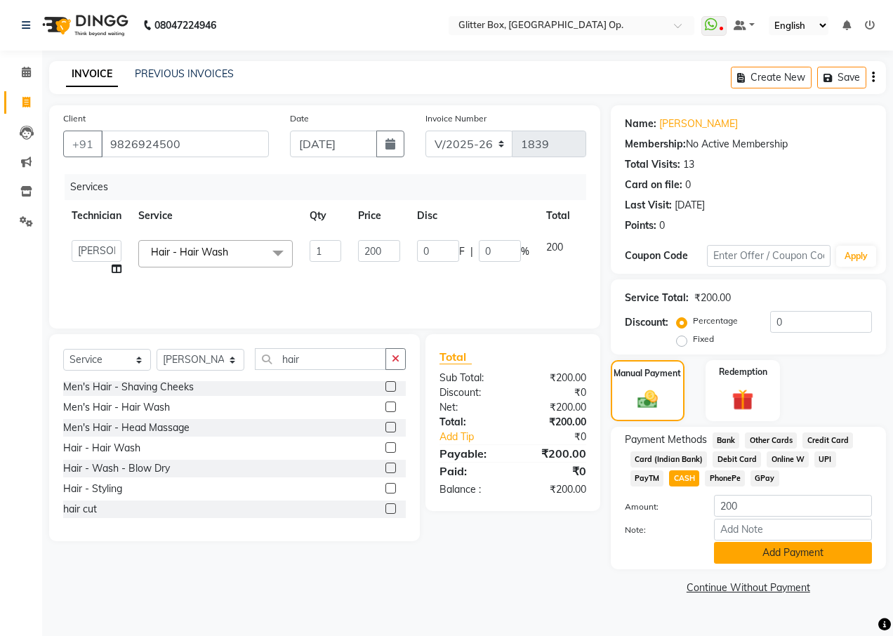
click at [753, 555] on button "Add Payment" at bounding box center [793, 553] width 158 height 22
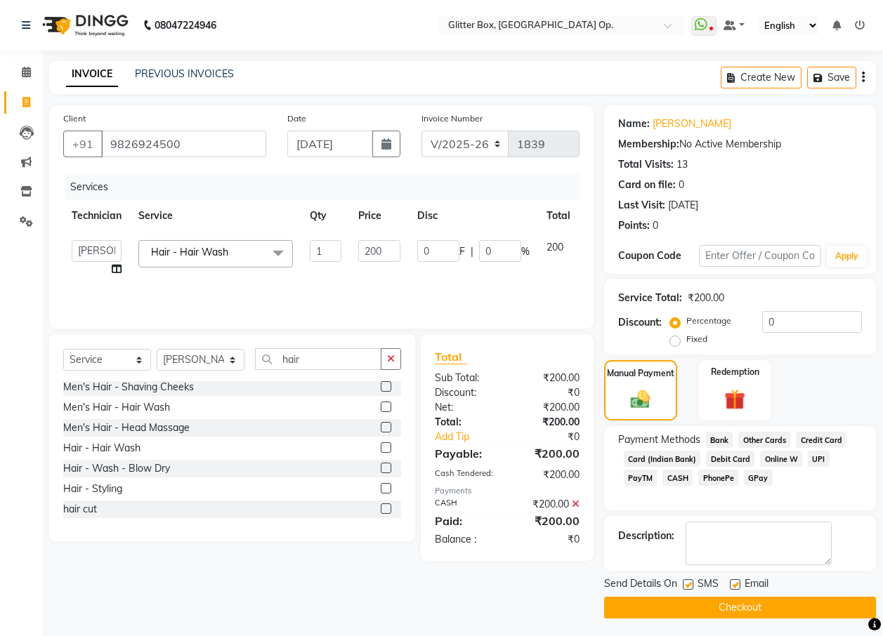
drag, startPoint x: 684, startPoint y: 610, endPoint x: 678, endPoint y: 605, distance: 7.6
click at [684, 609] on button "Checkout" at bounding box center [740, 608] width 272 height 22
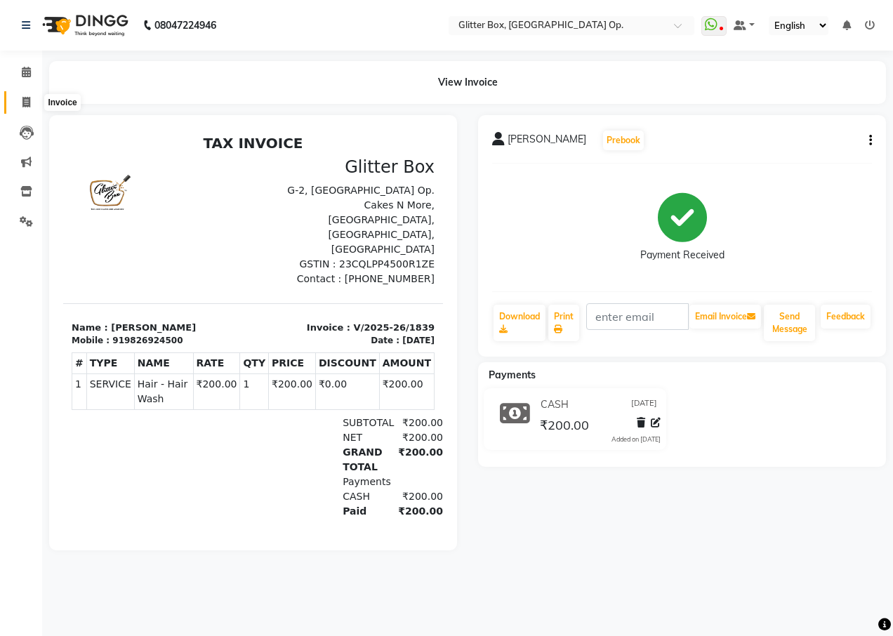
click at [32, 102] on span at bounding box center [26, 103] width 25 height 16
select select "service"
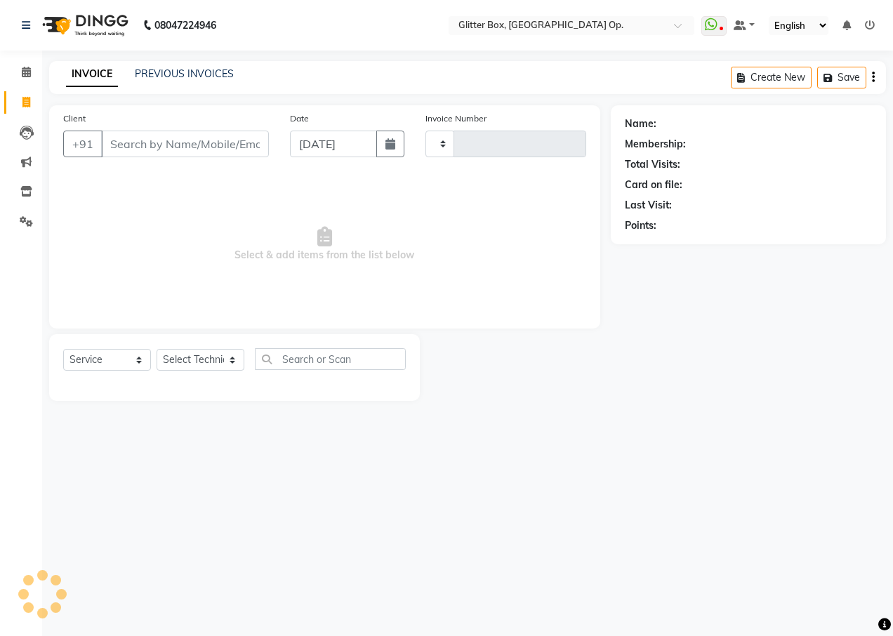
type input "1840"
select select "5563"
